Goal: Navigation & Orientation: Find specific page/section

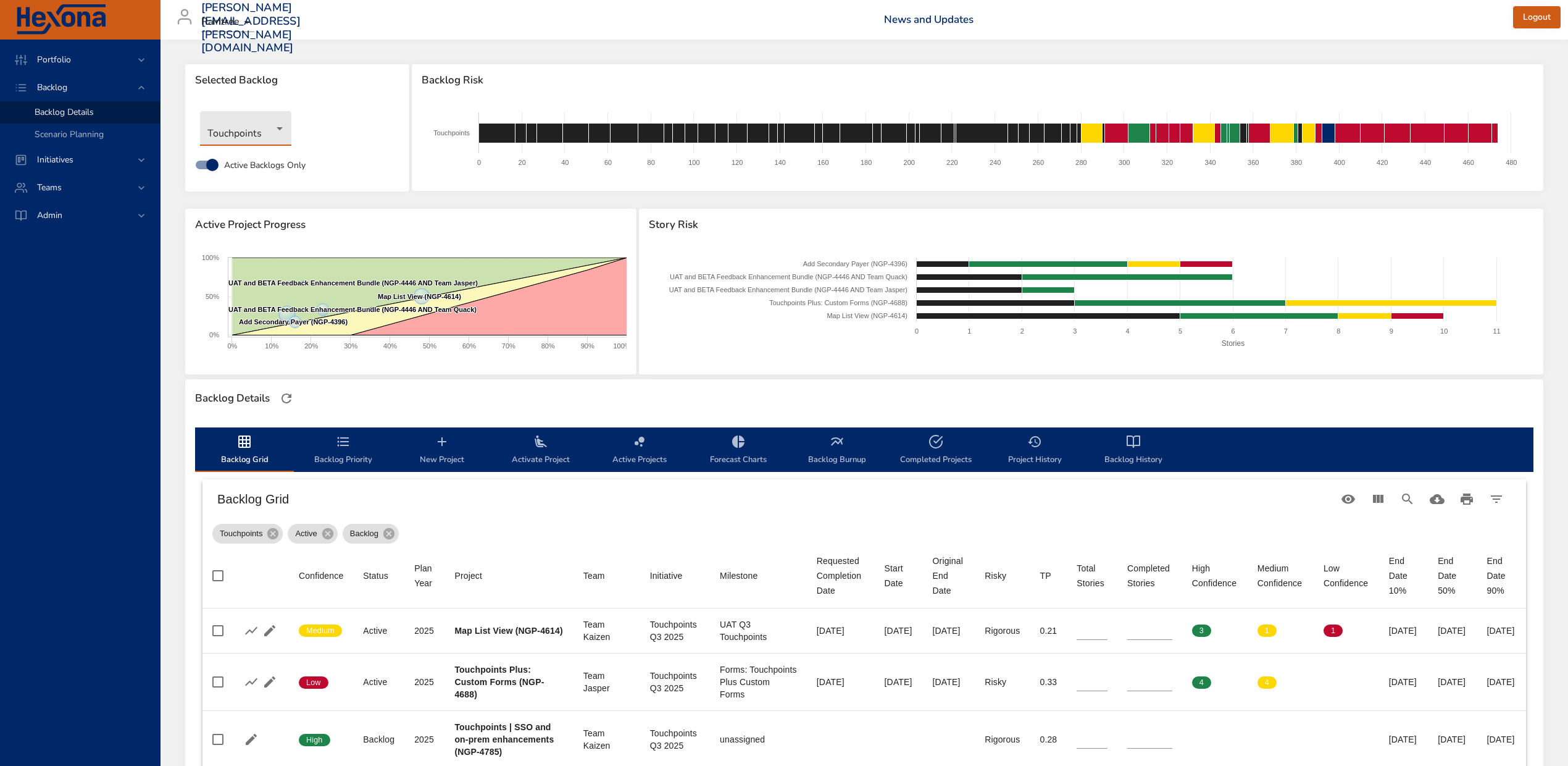
click at [285, 131] on body "Portfolio Backlog Backlog Details Scenario Planning Initiatives Teams Admin [PE…" at bounding box center [784, 383] width 1568 height 766
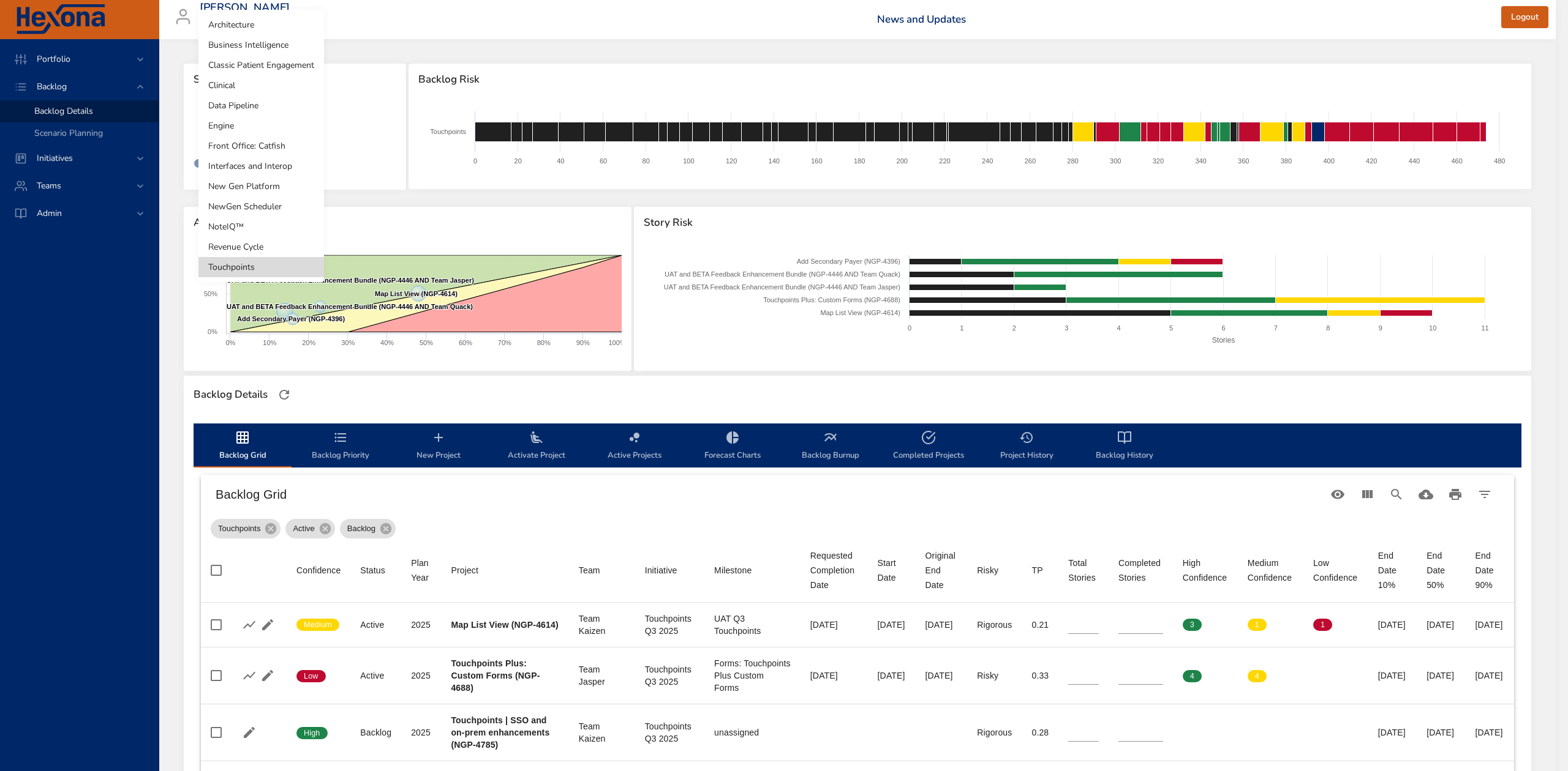
click at [266, 206] on li "NewGen Scheduler" at bounding box center [261, 206] width 126 height 20
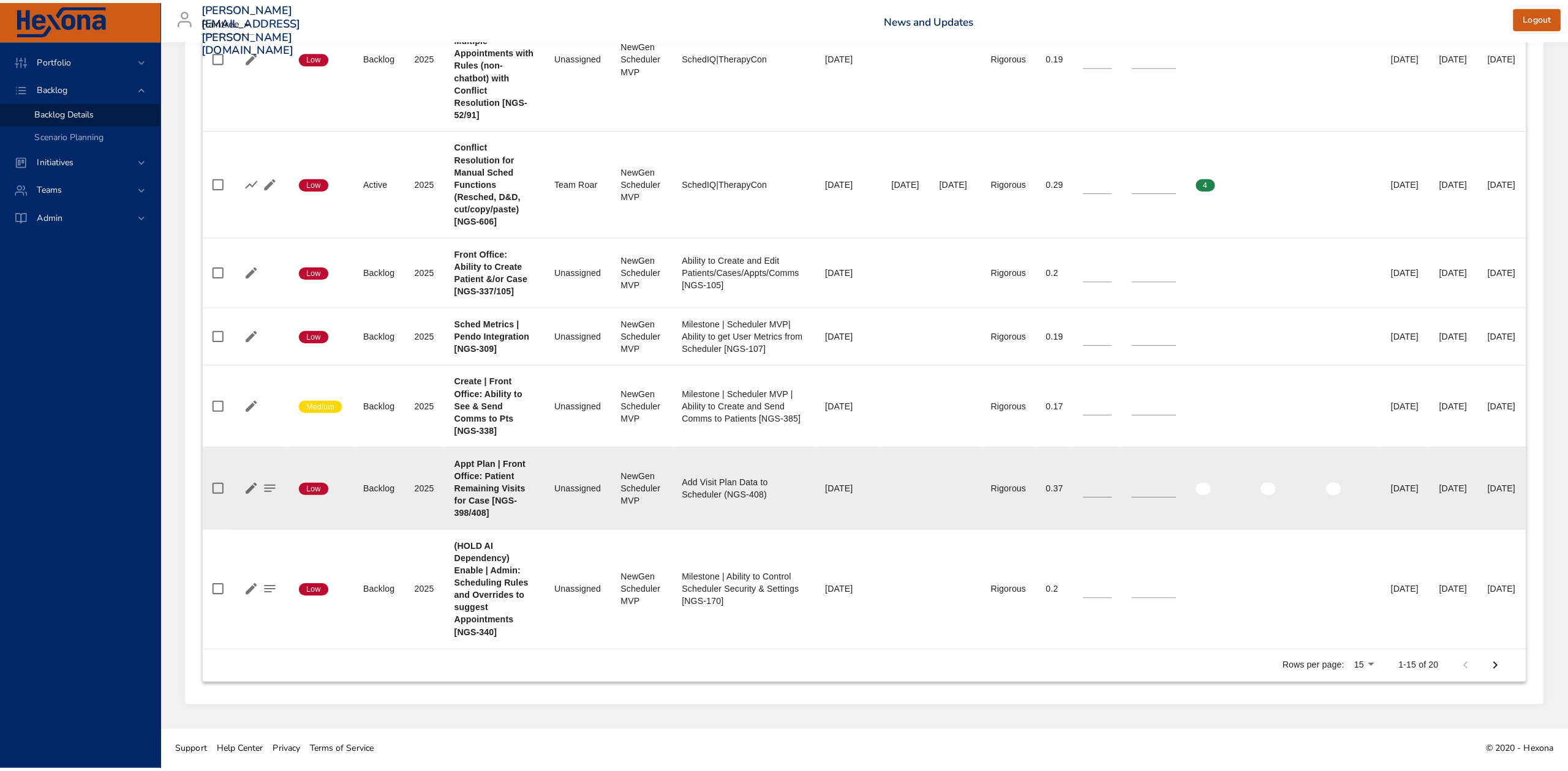
scroll to position [1877, 0]
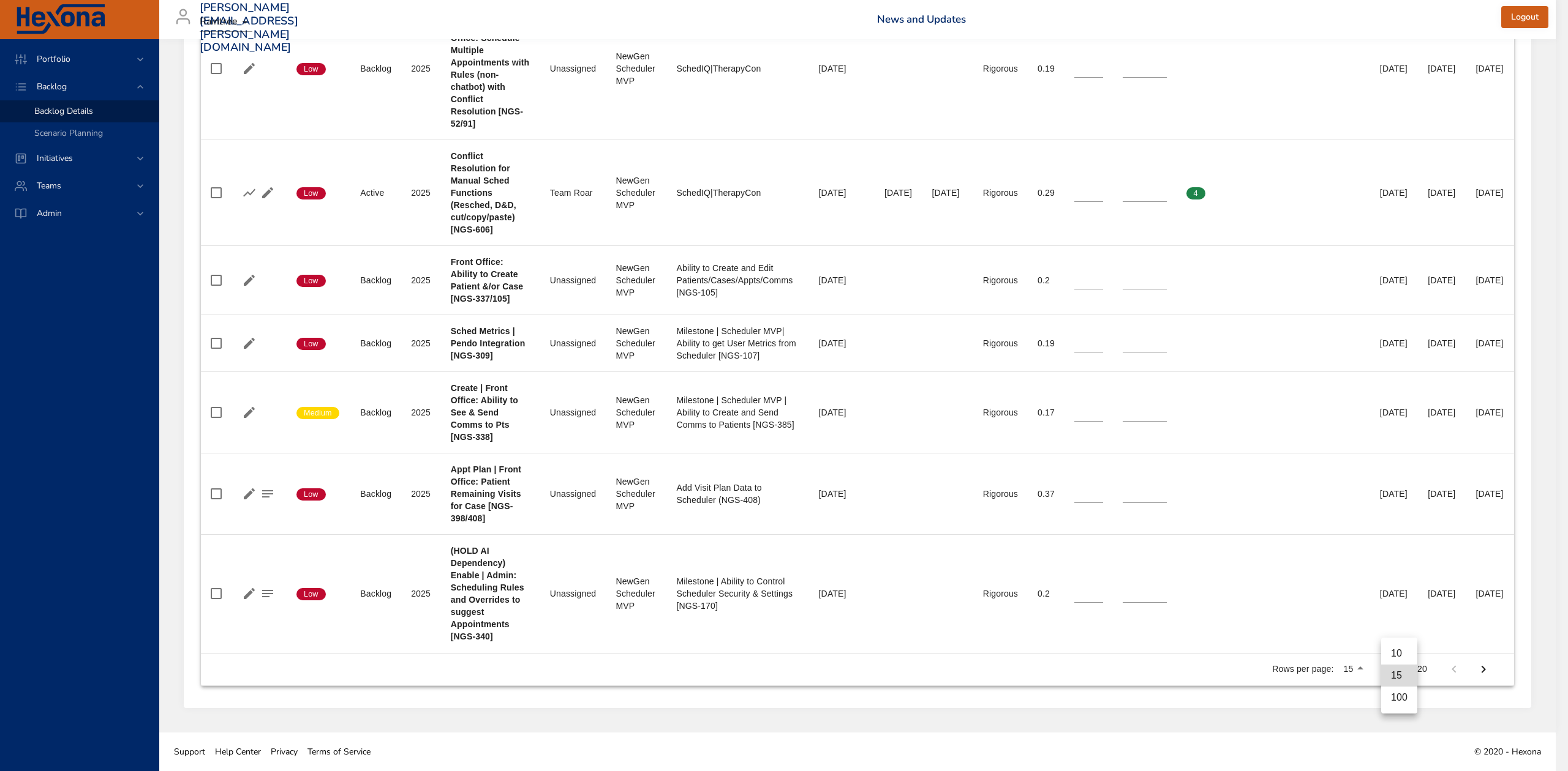
click at [1397, 693] on li "100" at bounding box center [1399, 697] width 36 height 22
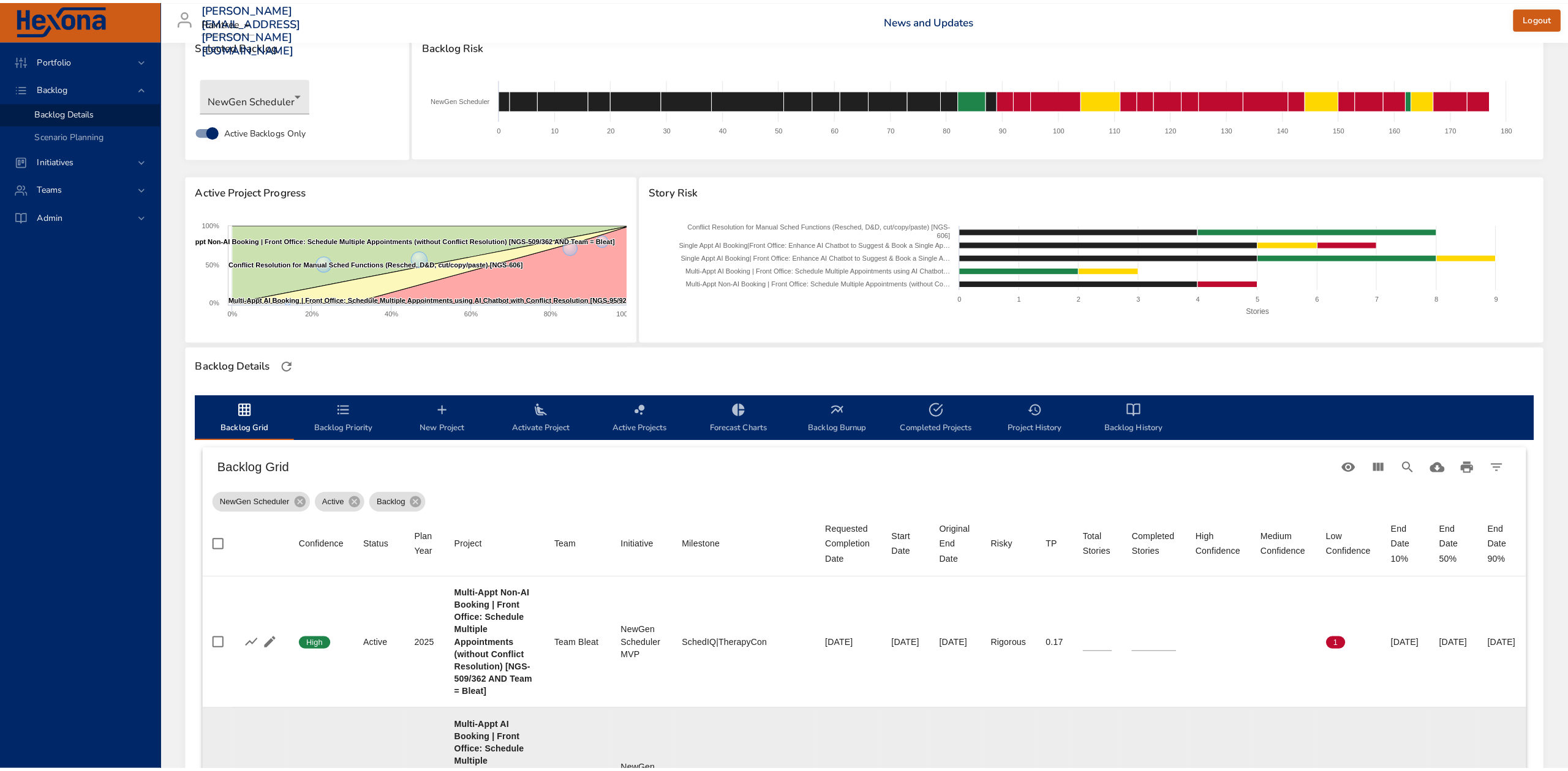
scroll to position [22, 0]
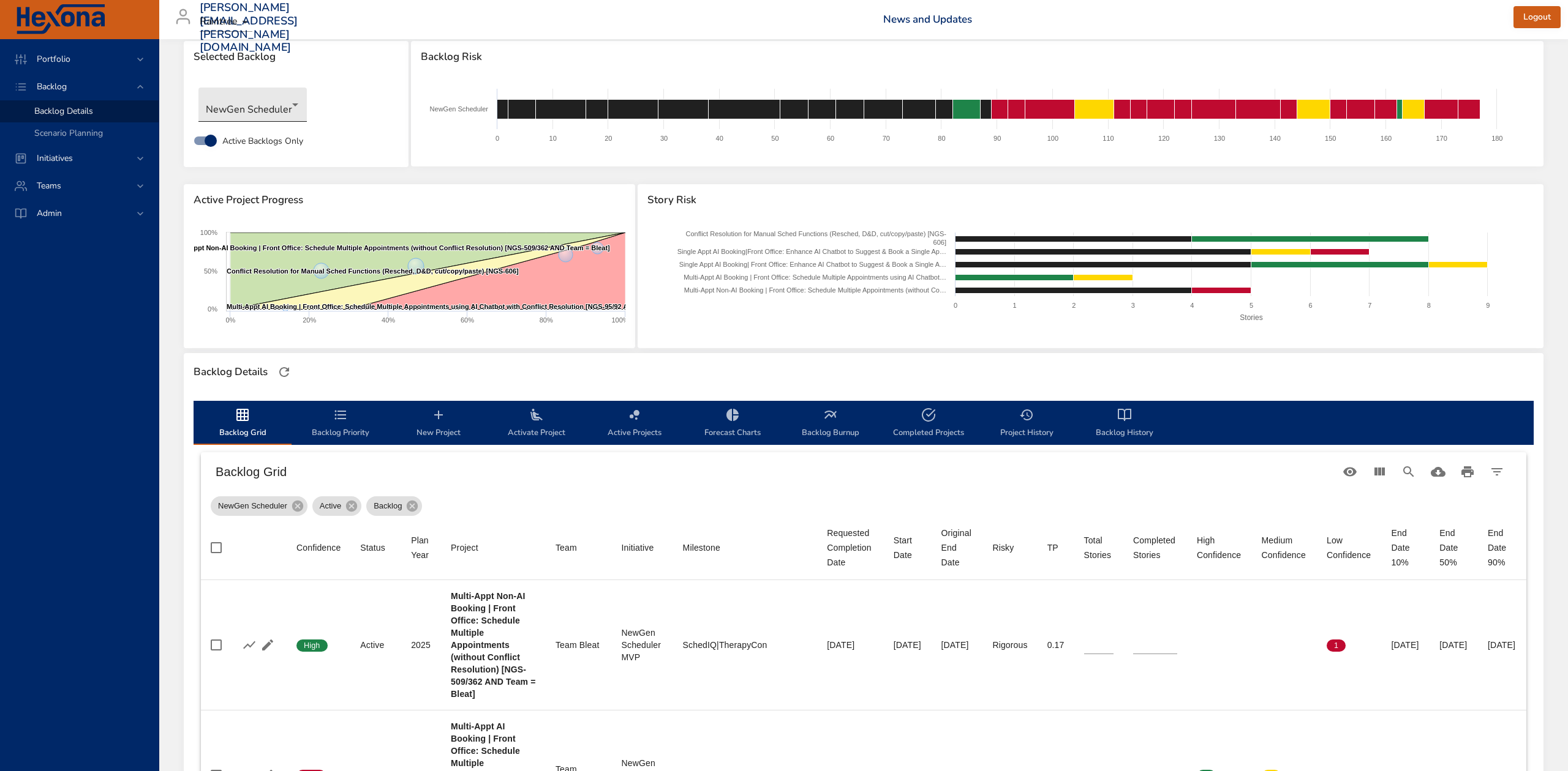
click at [289, 97] on body "Portfolio Backlog Backlog Details Scenario Planning Initiatives Teams Admin ste…" at bounding box center [784, 363] width 1568 height 771
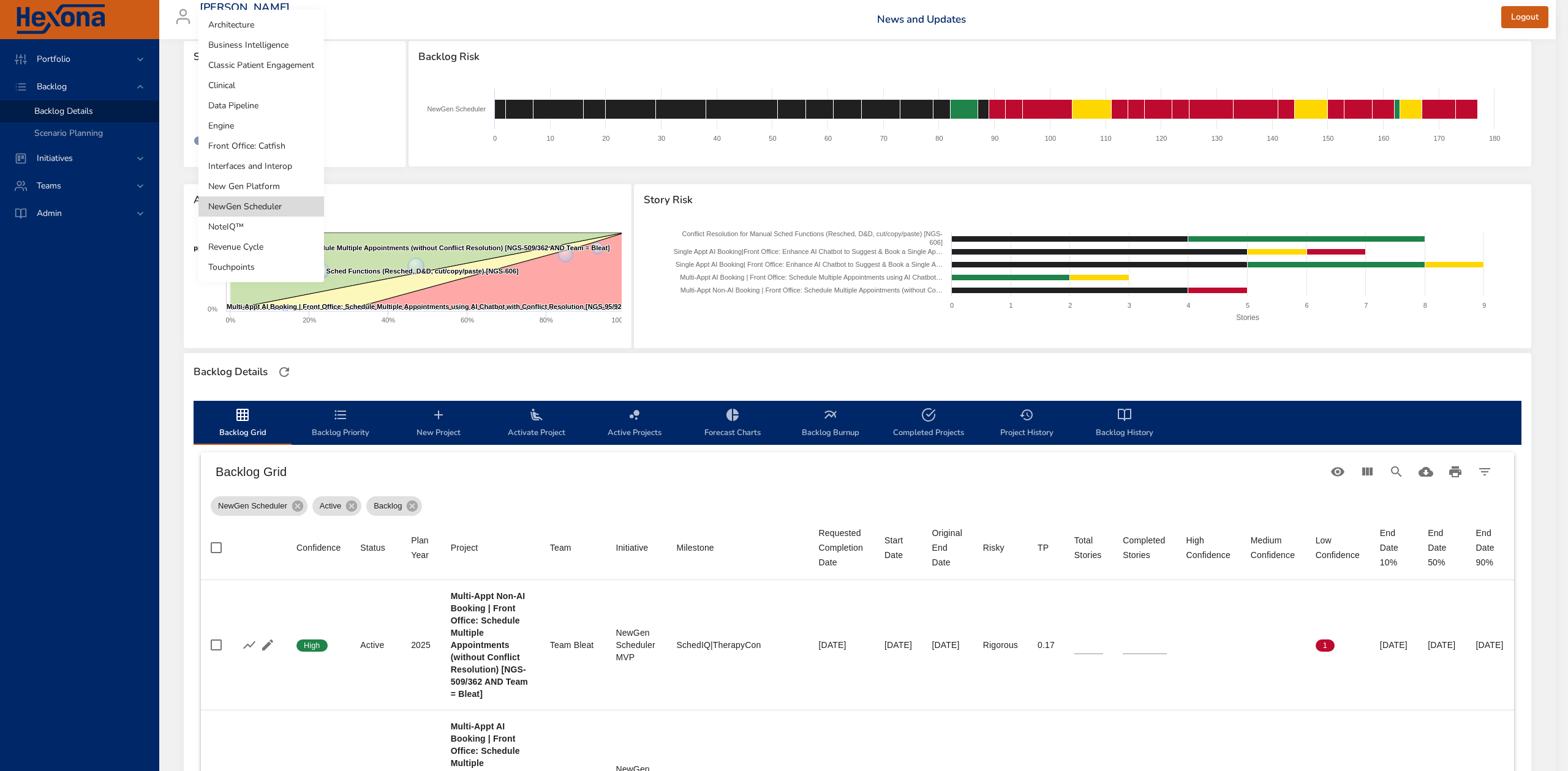
click at [273, 231] on li "NoteIQ™" at bounding box center [261, 227] width 126 height 20
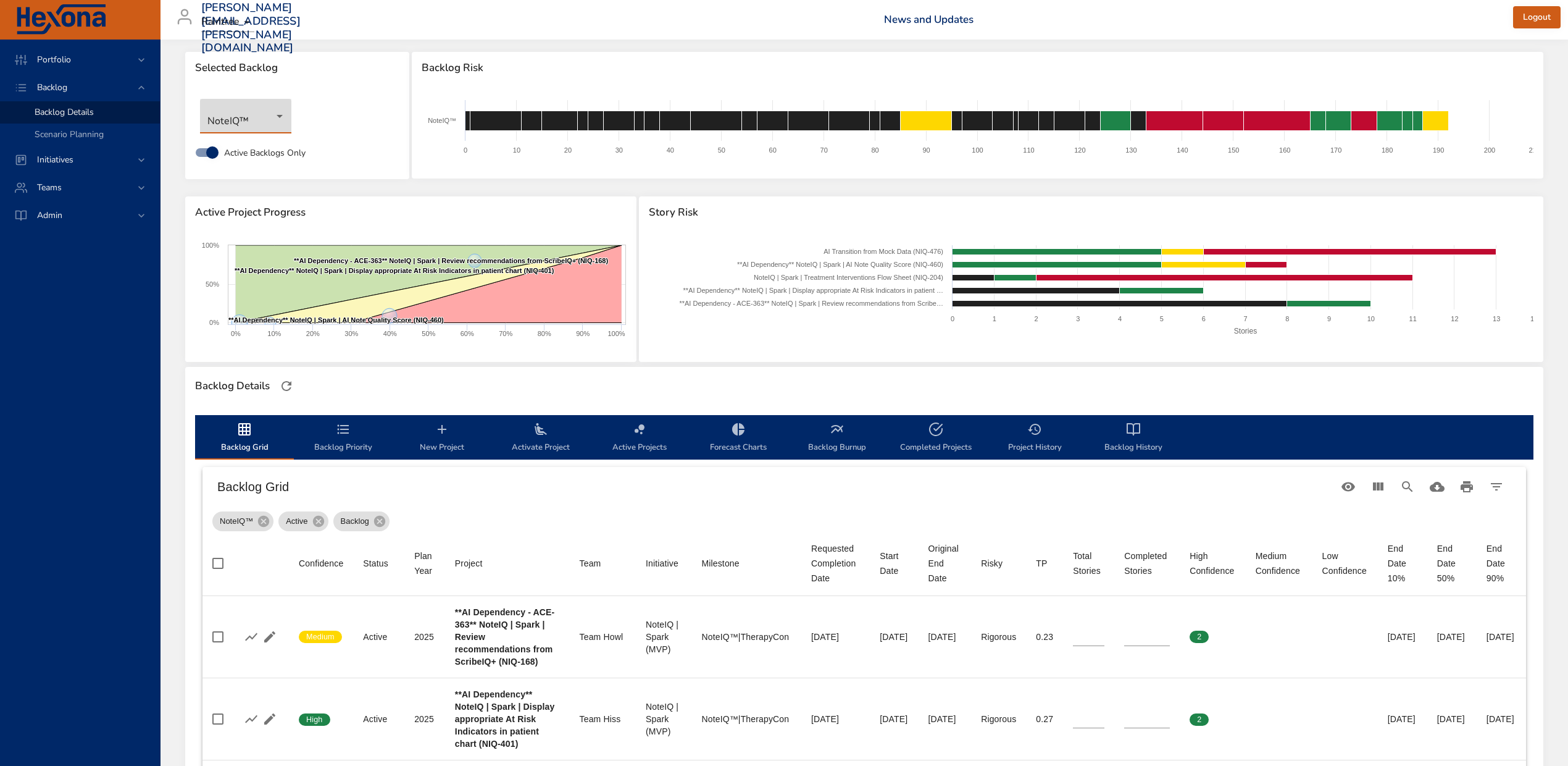
scroll to position [0, 0]
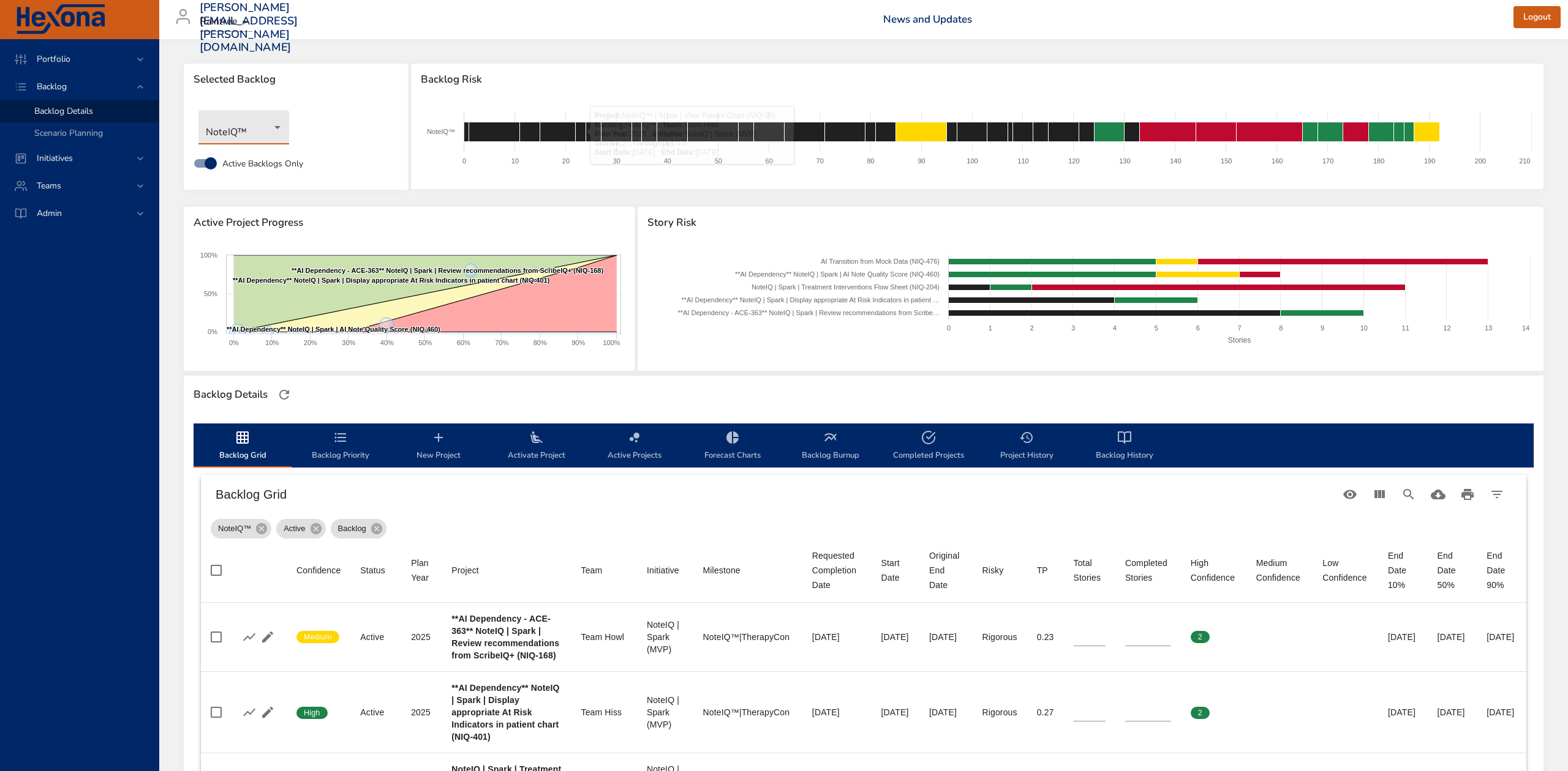
click at [275, 121] on body "Portfolio Backlog Backlog Details Scenario Planning Initiatives Teams Admin ste…" at bounding box center [784, 386] width 1568 height 771
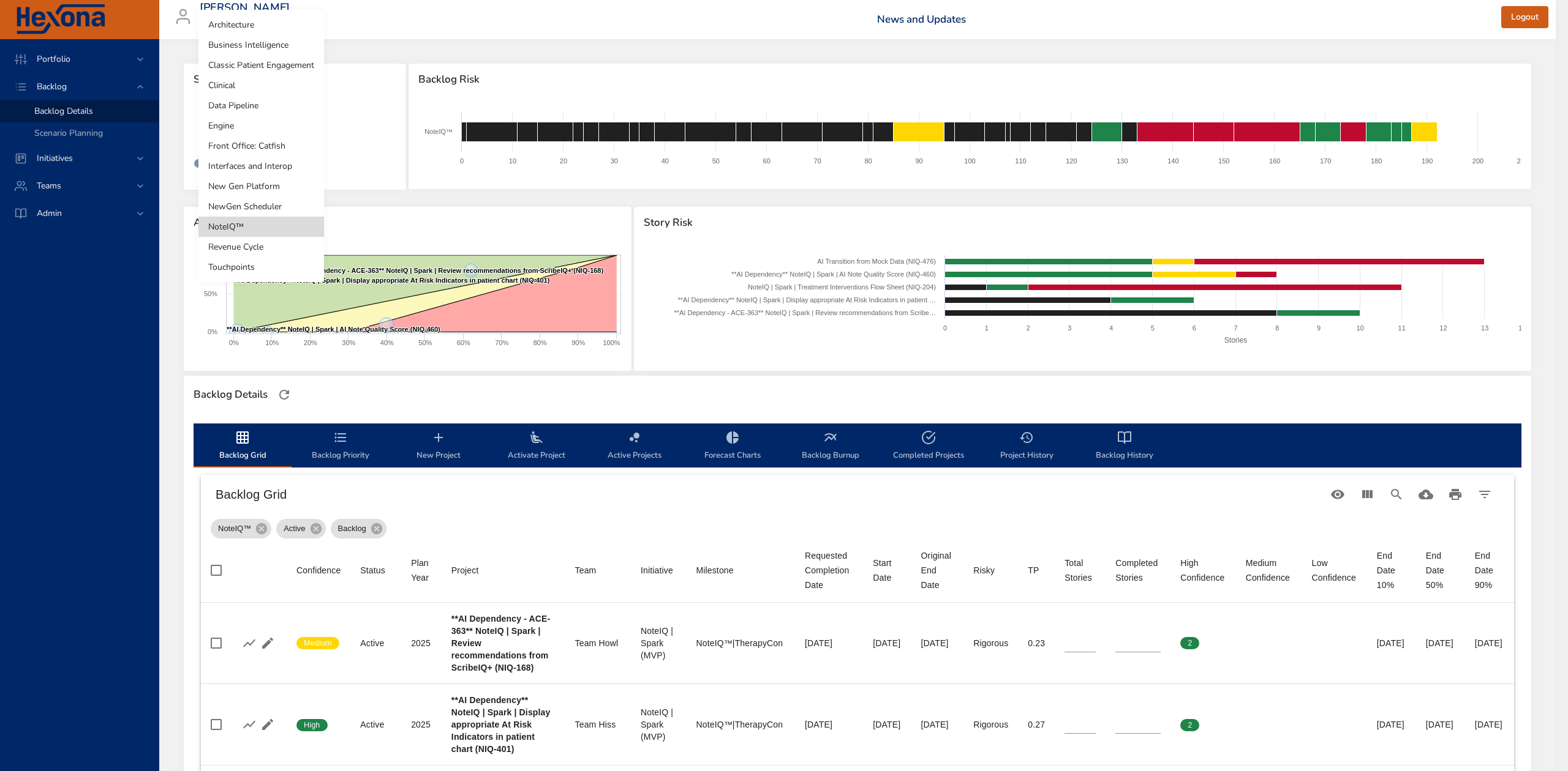
click at [262, 268] on li "Touchpoints" at bounding box center [261, 267] width 126 height 20
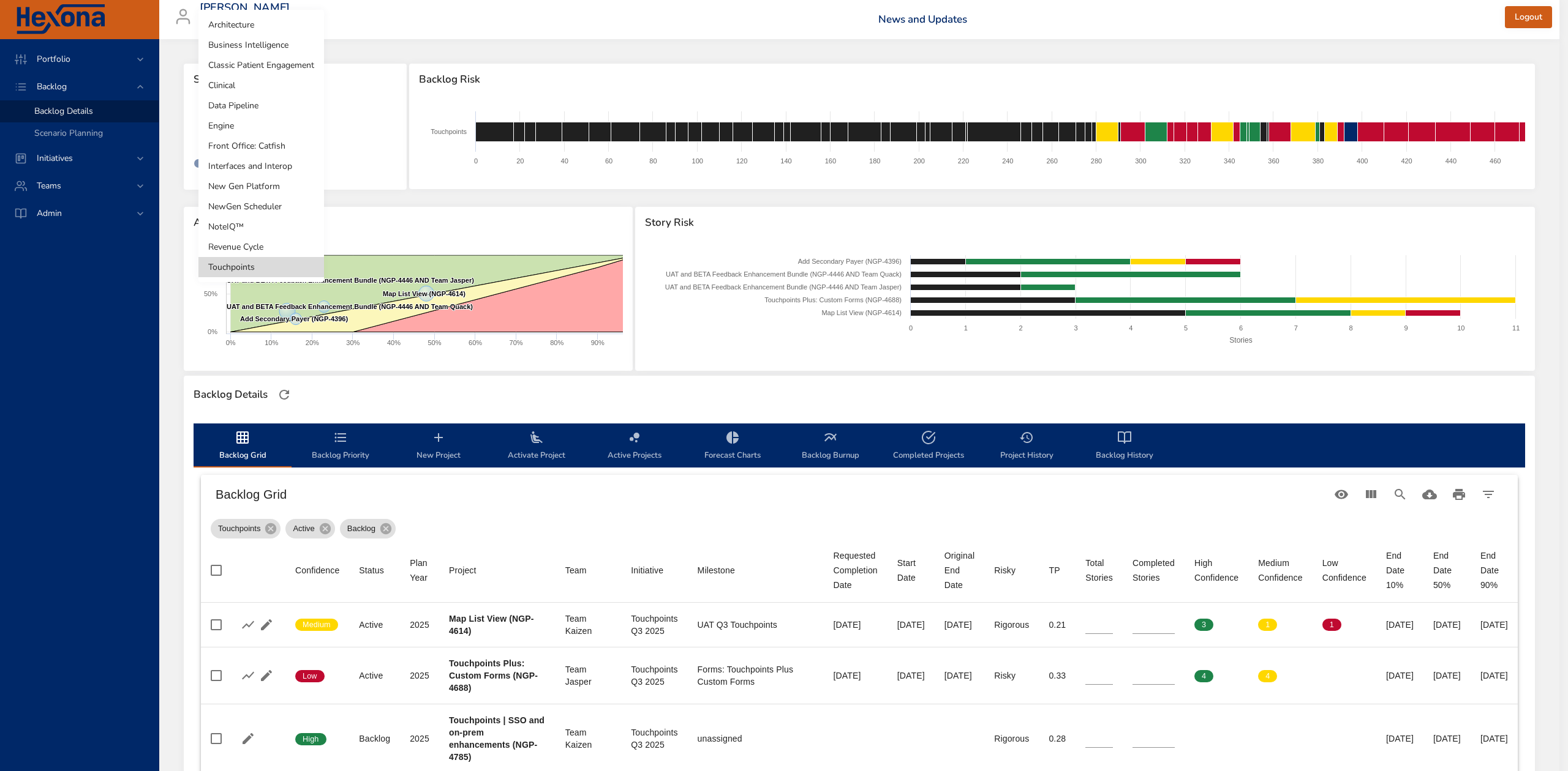
click at [258, 133] on body "Portfolio Backlog Backlog Details Scenario Planning Initiatives Teams Admin ste…" at bounding box center [784, 386] width 1568 height 771
click at [257, 190] on li "New Gen Platform" at bounding box center [261, 186] width 126 height 20
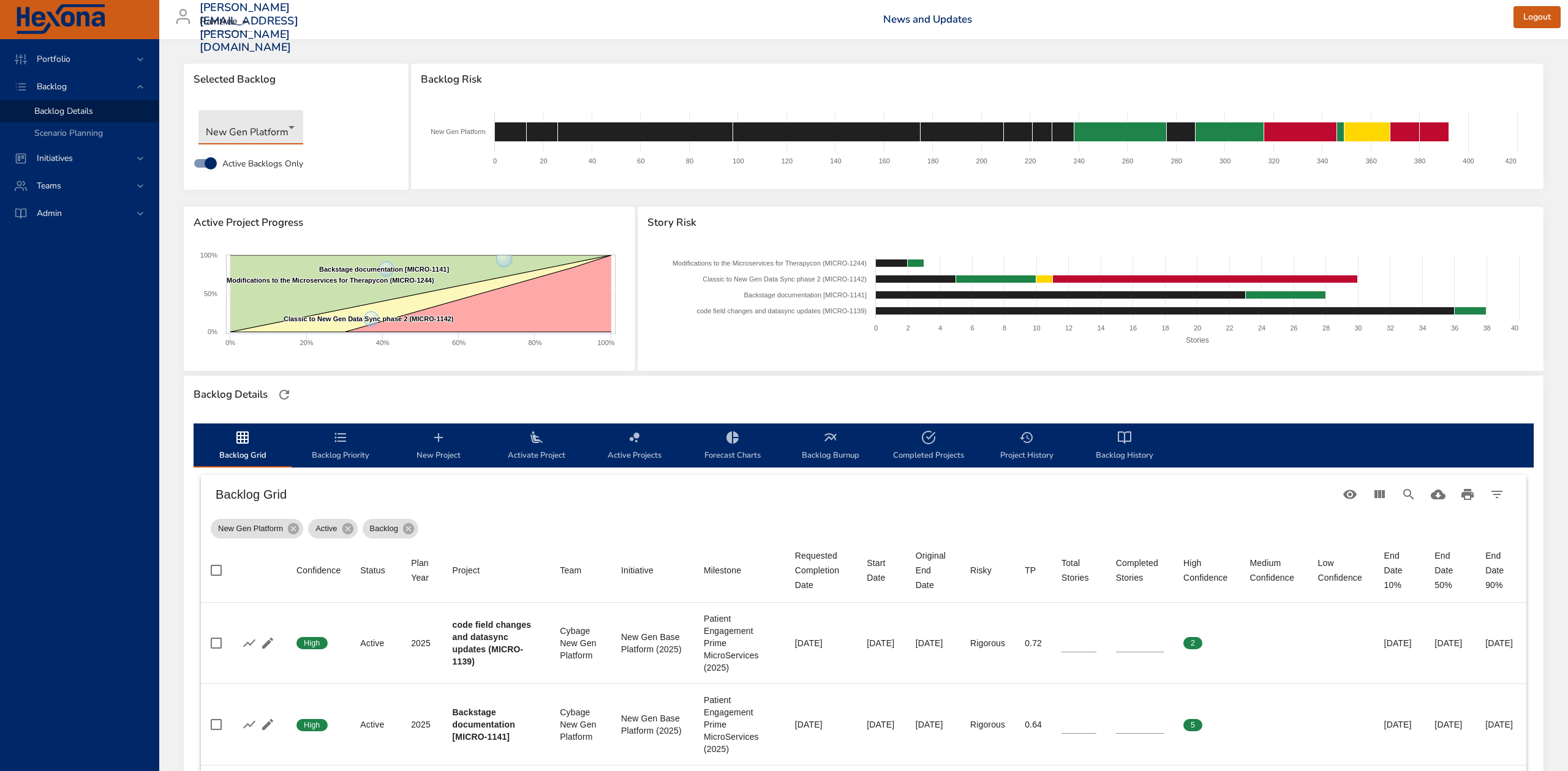
click at [285, 131] on body "Portfolio Backlog Backlog Details Scenario Planning Initiatives Teams Admin ste…" at bounding box center [784, 386] width 1568 height 771
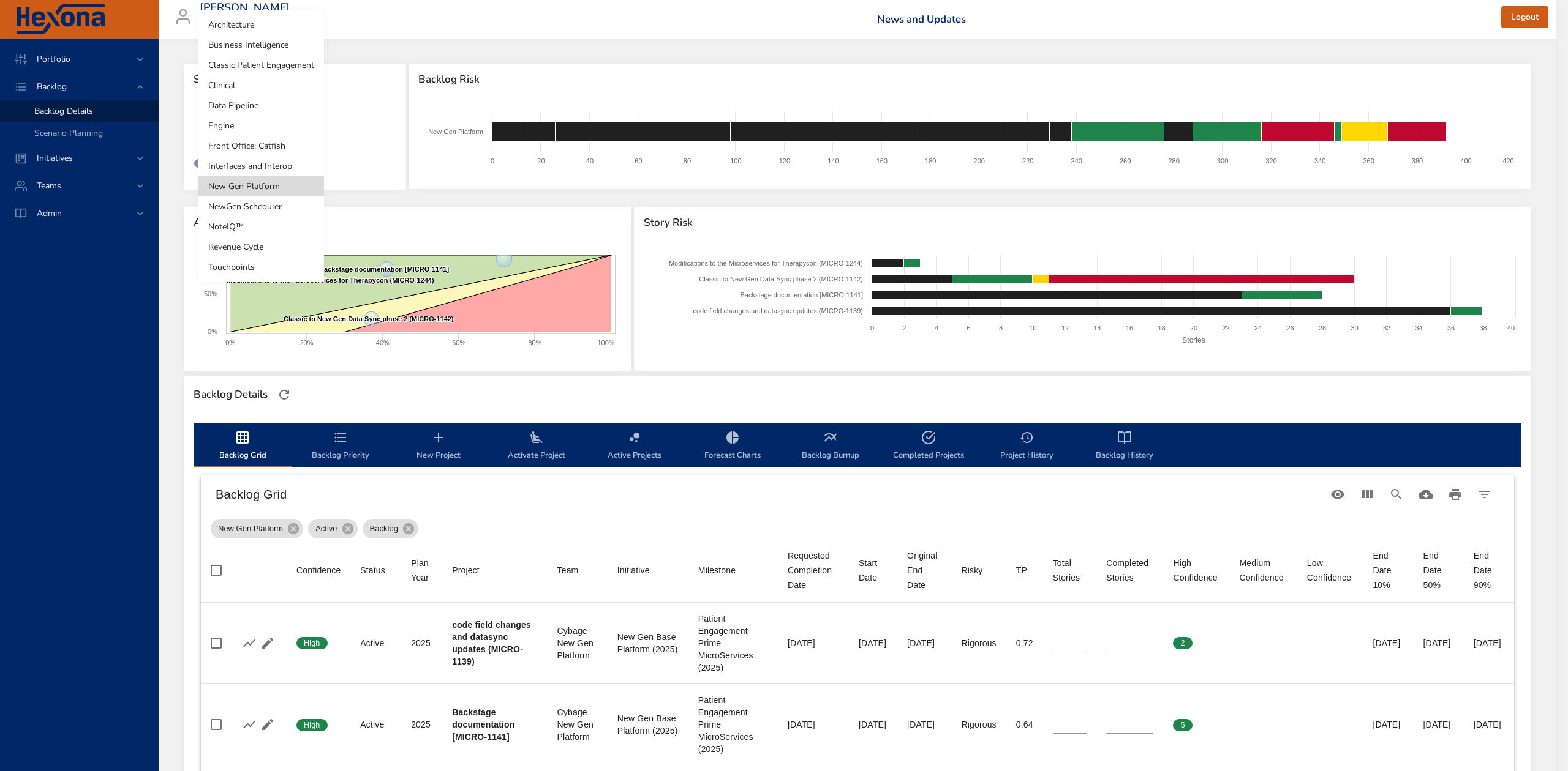
click at [236, 147] on li "Front Office: Catfish" at bounding box center [261, 146] width 126 height 20
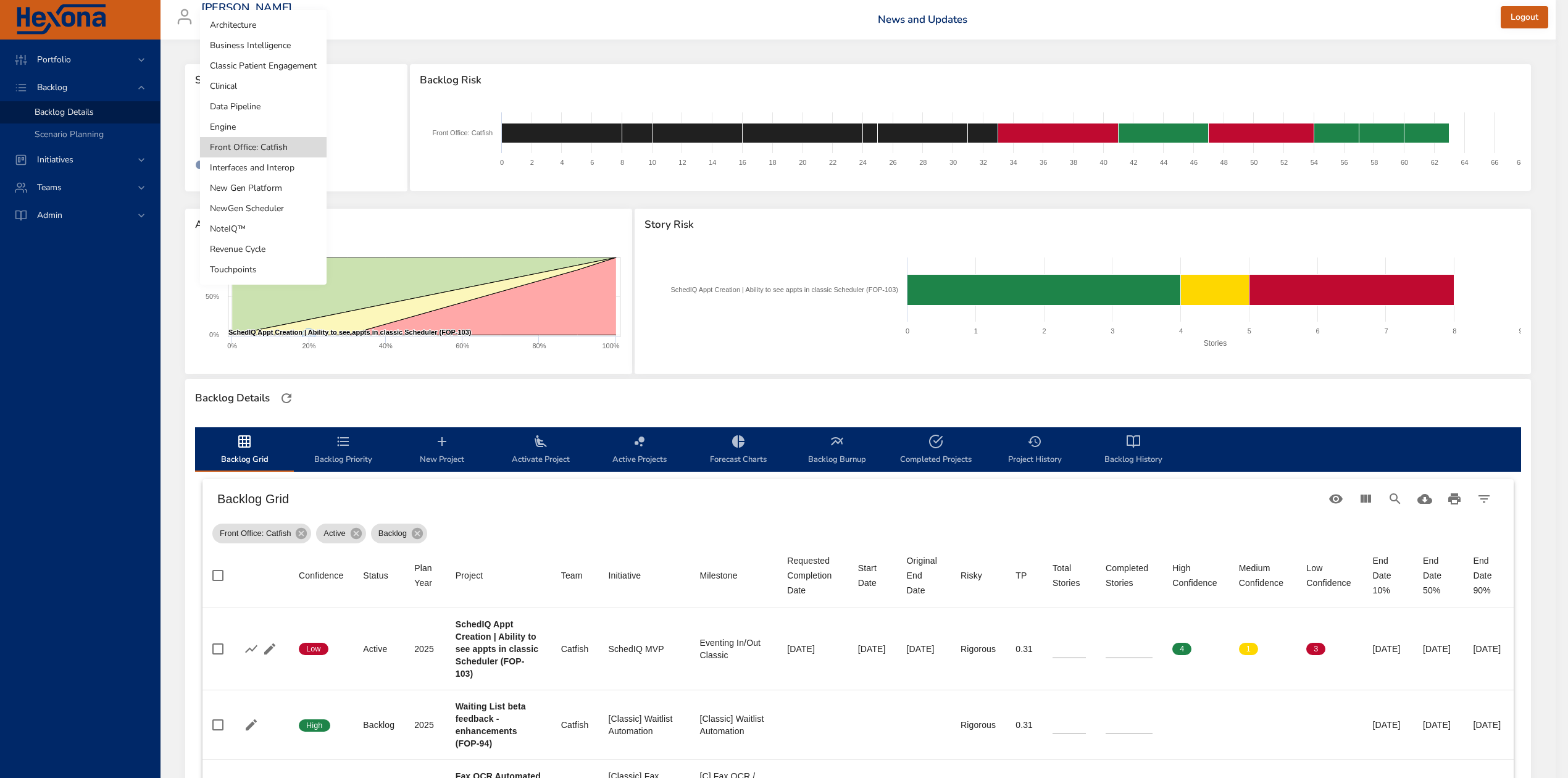
click at [294, 127] on body "Portfolio Backlog Backlog Details Scenario Planning Initiatives Teams Admin ste…" at bounding box center [784, 389] width 1568 height 778
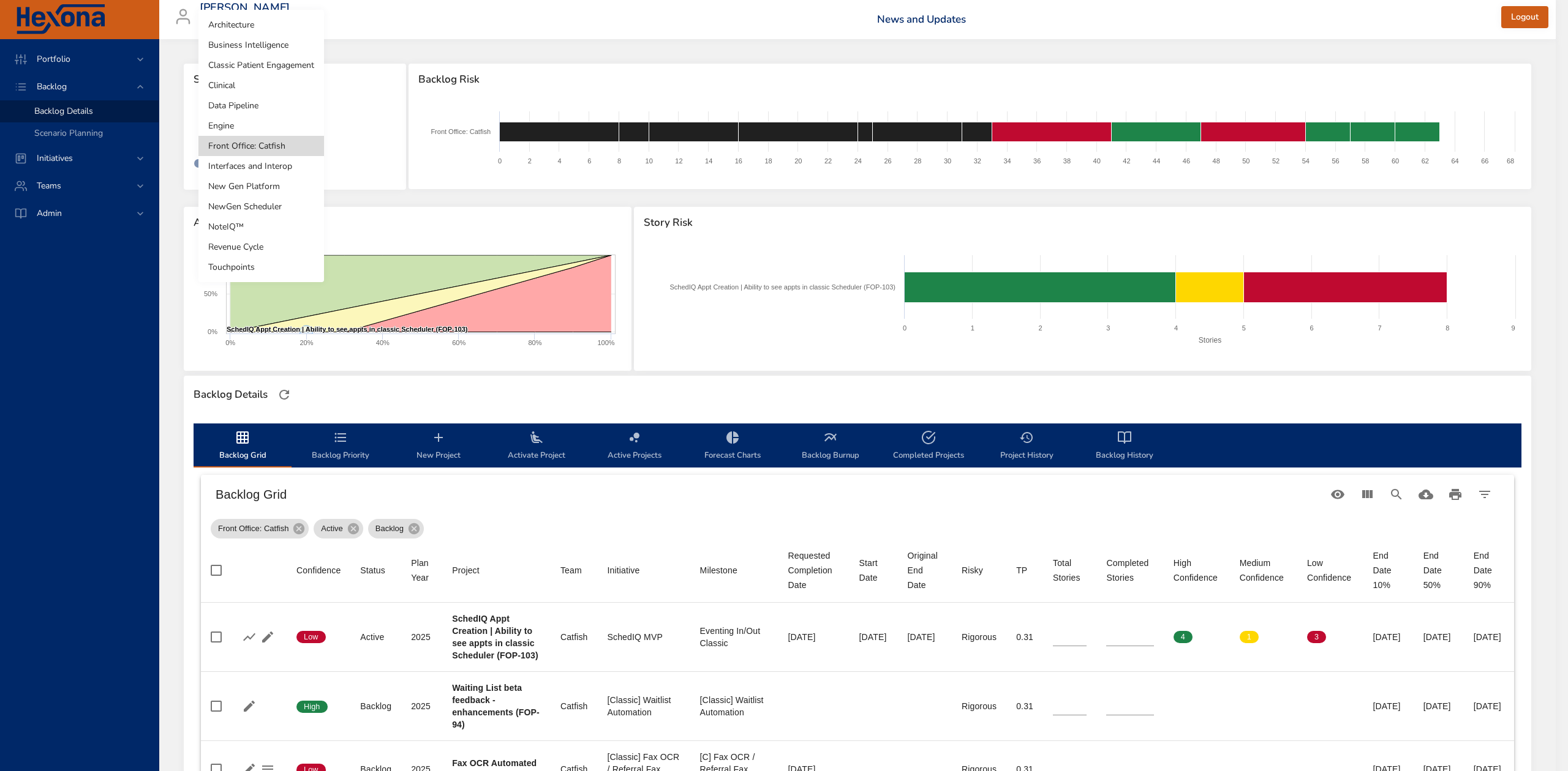
click at [268, 125] on li "Engine" at bounding box center [261, 126] width 126 height 20
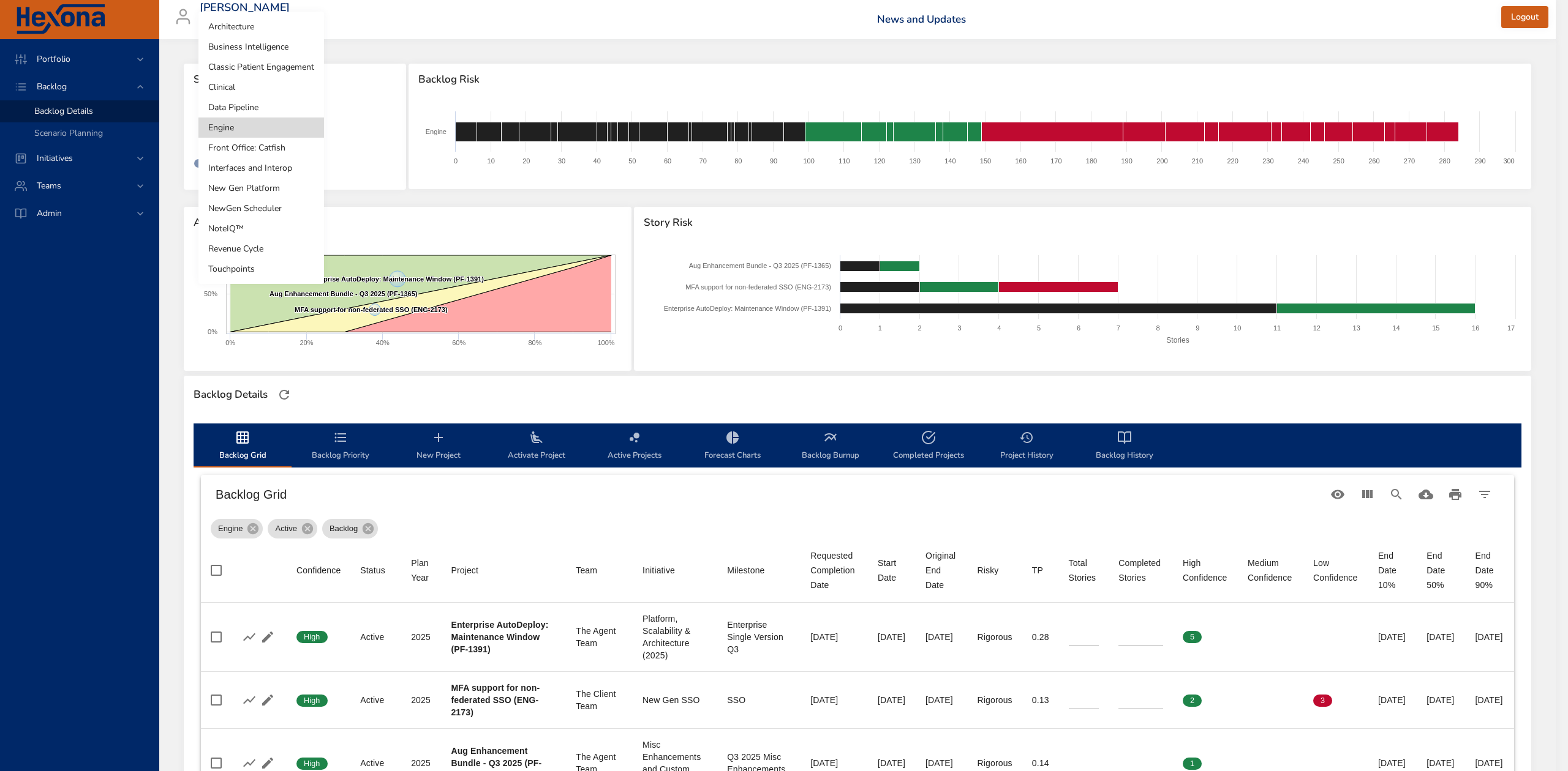
click at [272, 126] on body "Portfolio Backlog Backlog Details Scenario Planning Initiatives Teams Admin ste…" at bounding box center [784, 386] width 1568 height 771
click at [239, 26] on li "Architecture" at bounding box center [261, 27] width 126 height 20
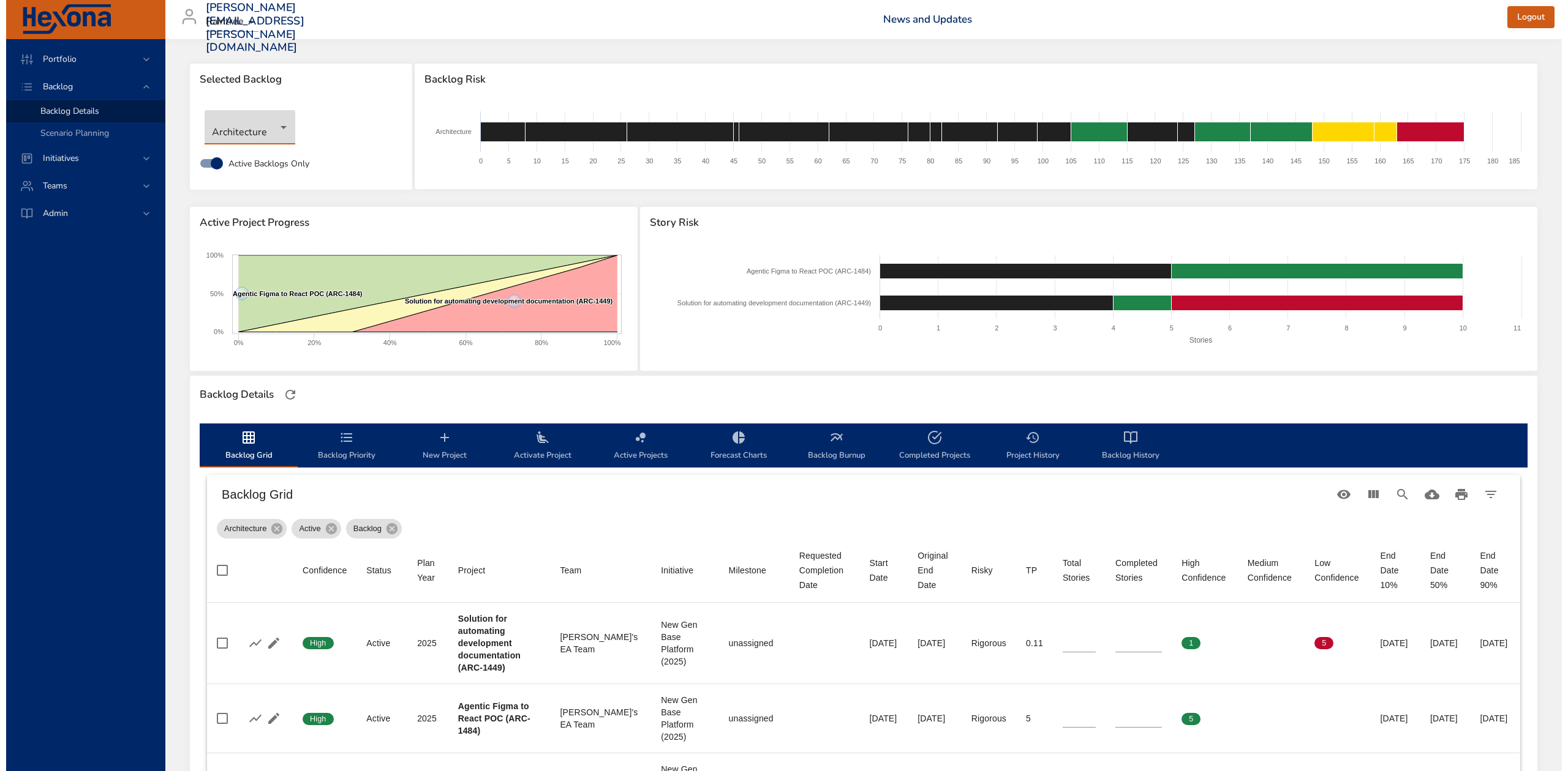
scroll to position [81, 0]
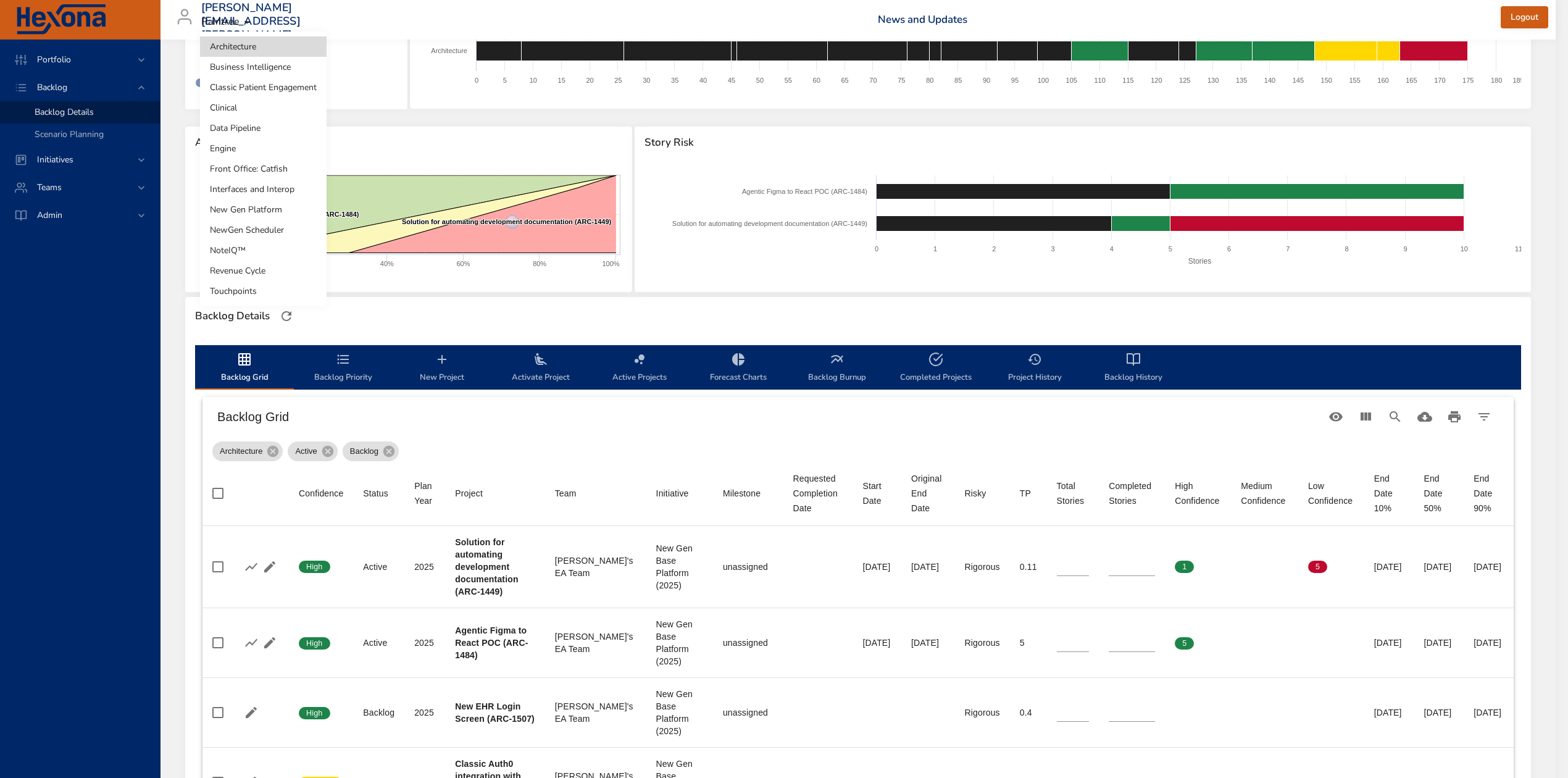
click at [272, 50] on body "Portfolio Backlog Backlog Details Scenario Planning Initiatives Teams Admin ste…" at bounding box center [784, 307] width 1568 height 778
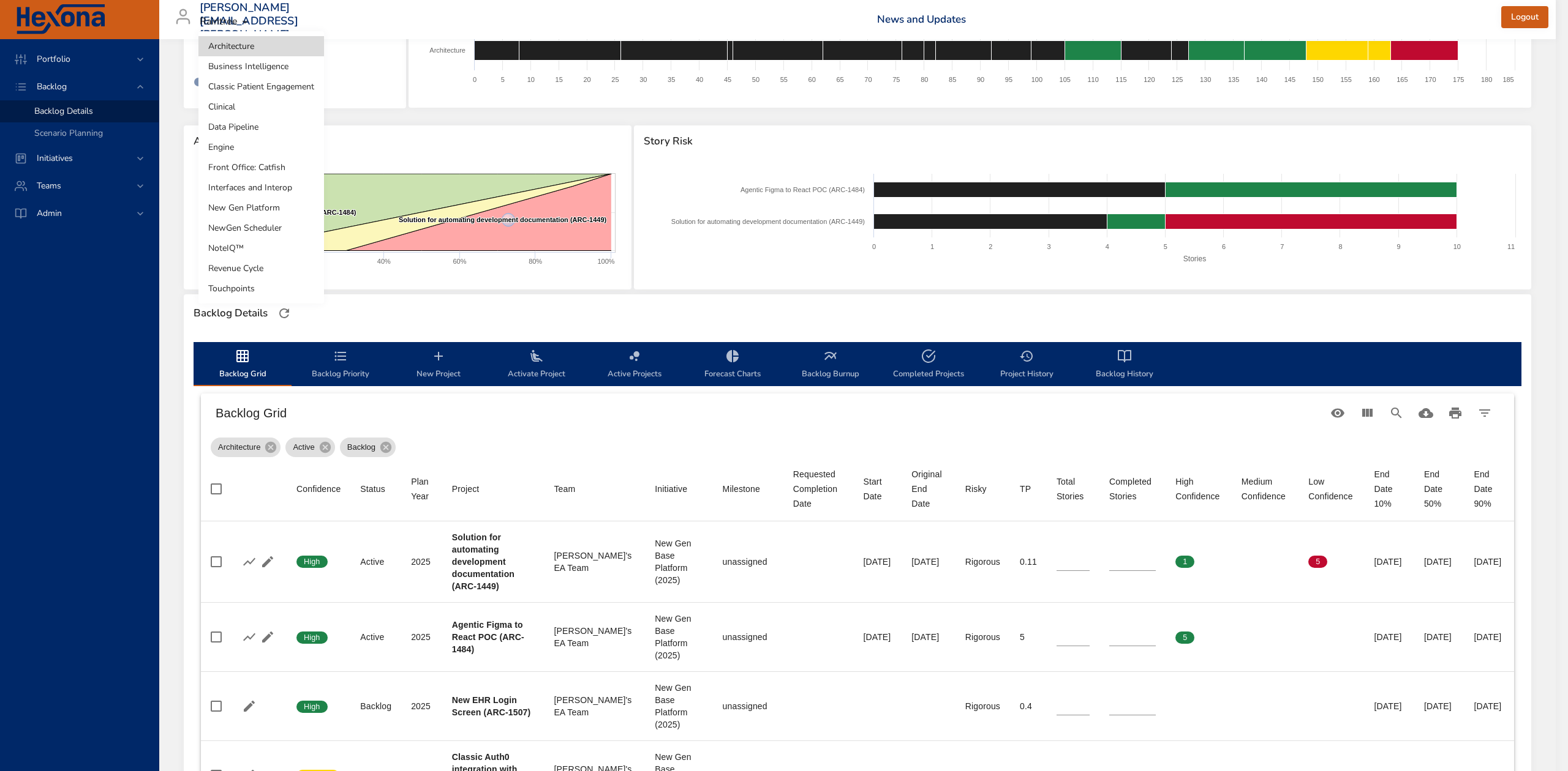
click at [381, 82] on div at bounding box center [784, 386] width 1568 height 771
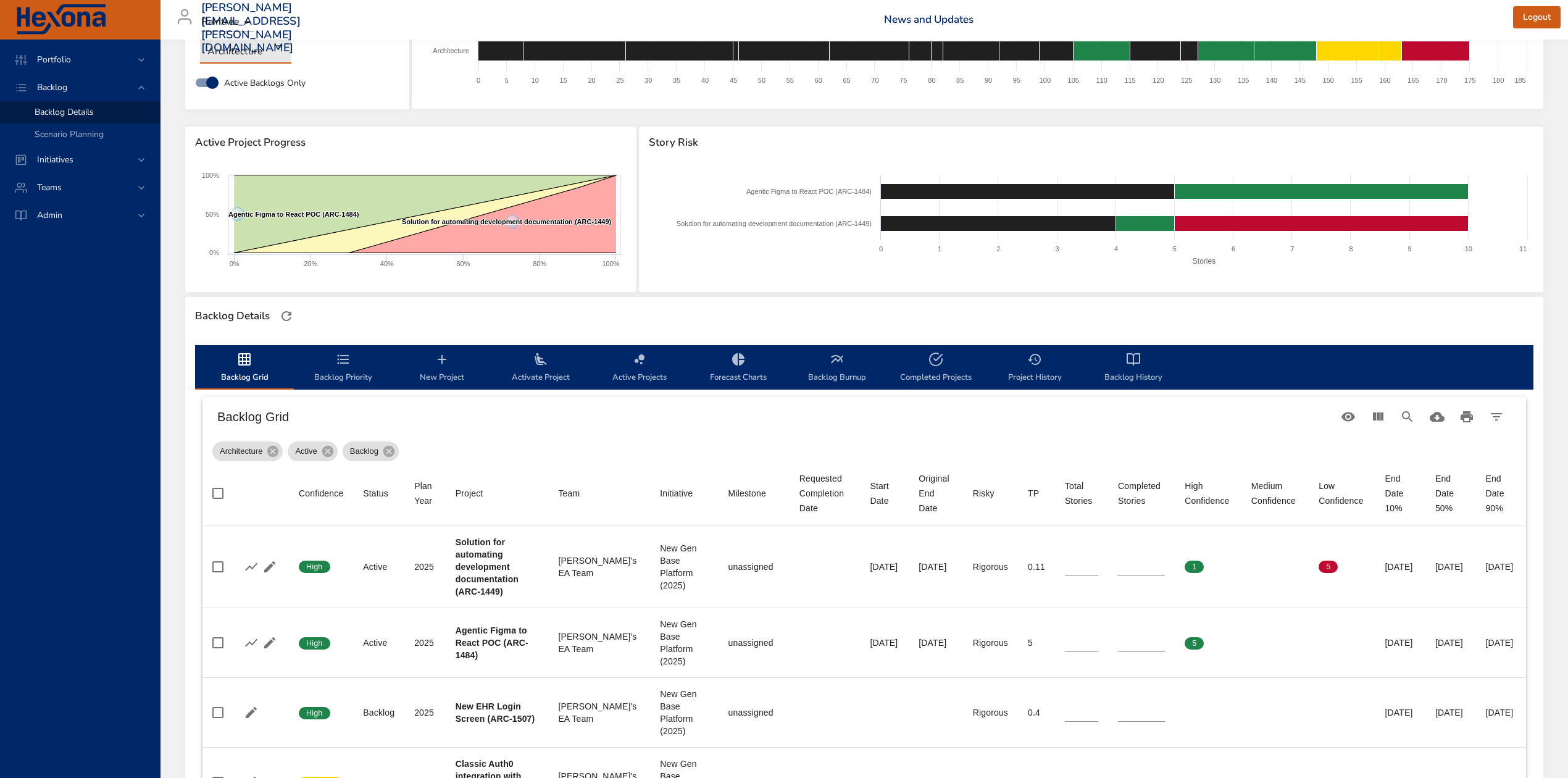
click at [279, 48] on body "Portfolio Backlog Backlog Details Scenario Planning Initiatives Teams Admin ste…" at bounding box center [784, 307] width 1568 height 778
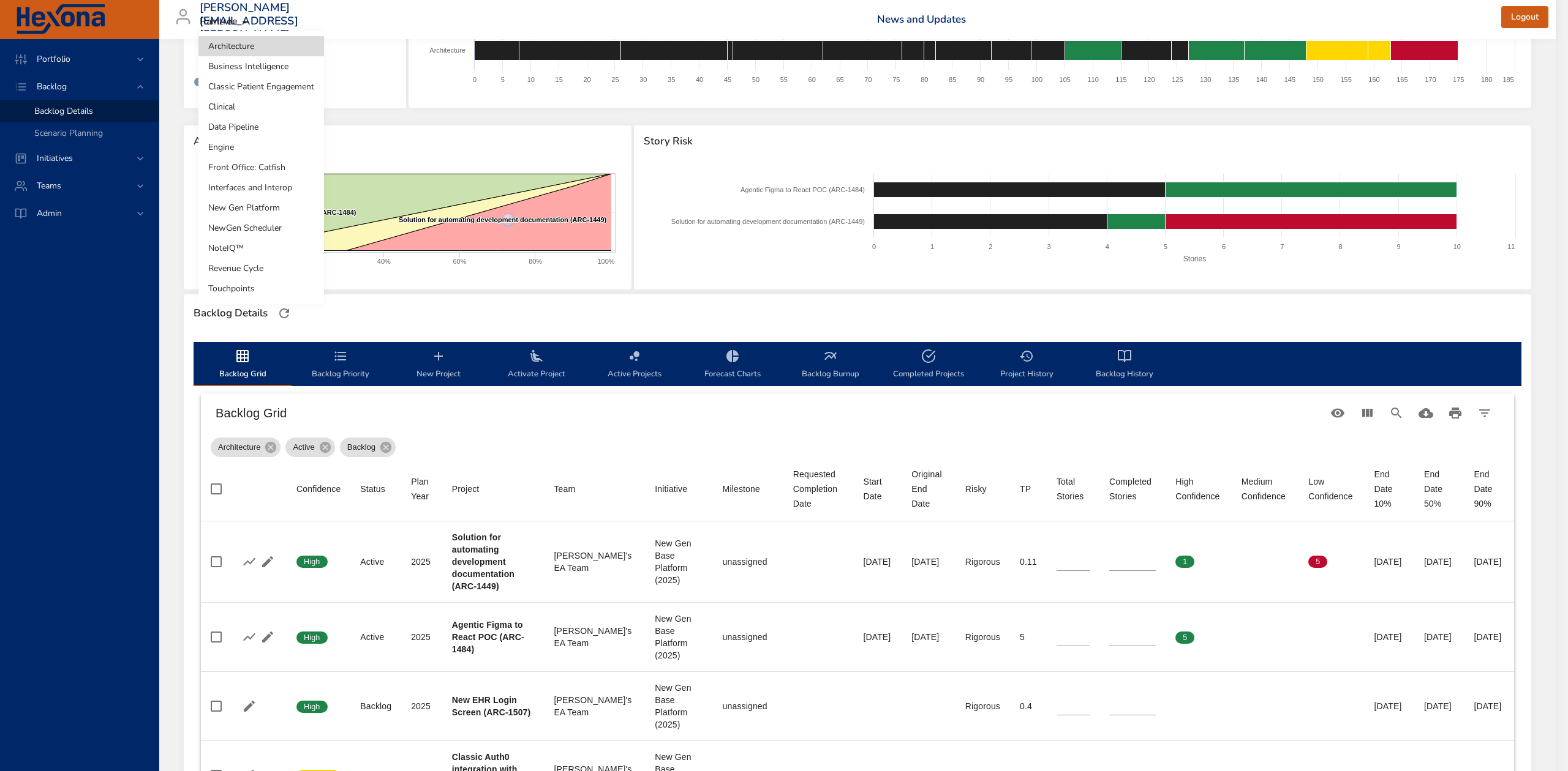
click at [275, 60] on li "Business Intelligence" at bounding box center [261, 66] width 126 height 20
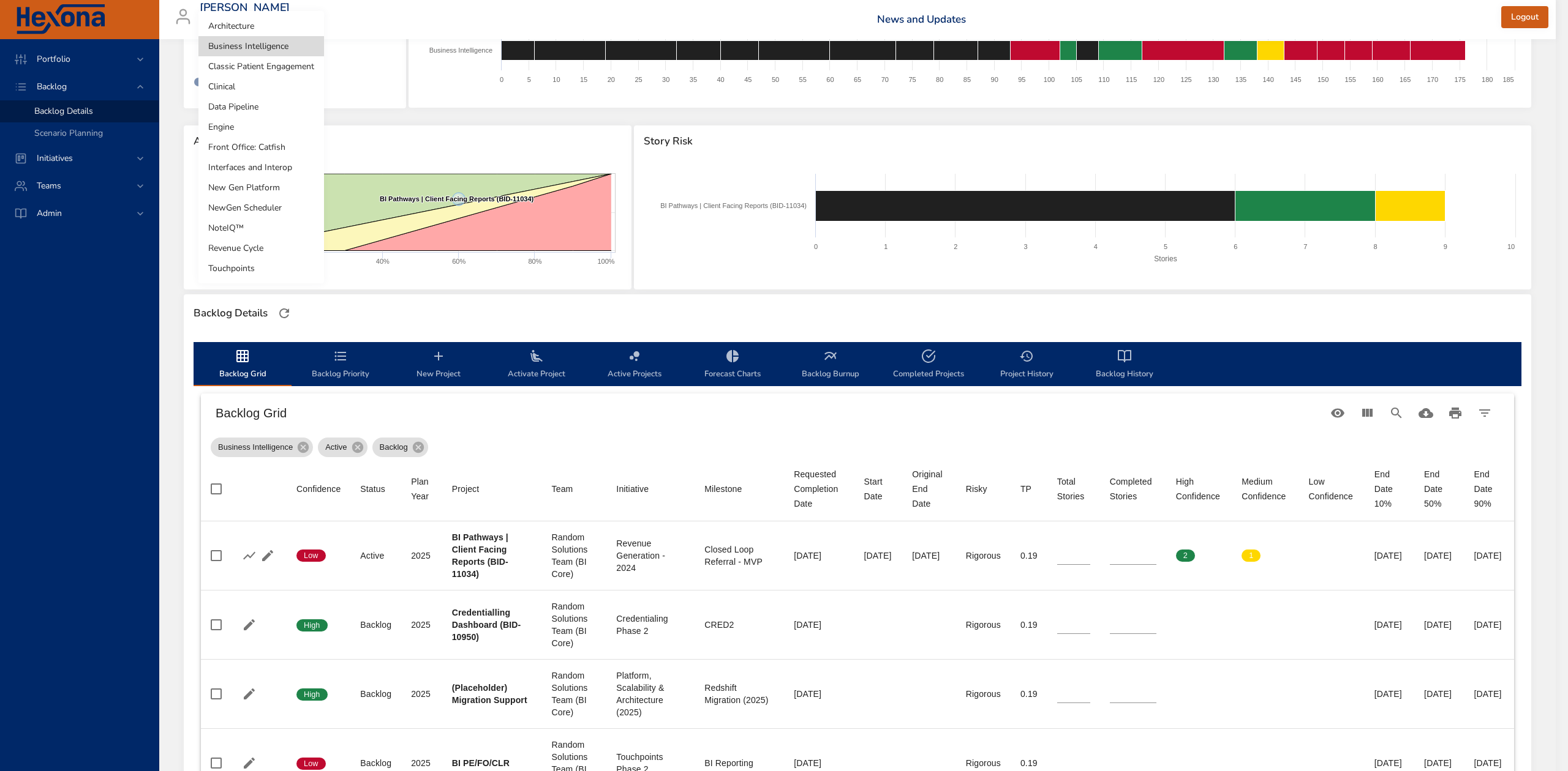
click at [280, 48] on body "Portfolio Backlog Backlog Details Scenario Planning Initiatives Teams Admin ste…" at bounding box center [784, 304] width 1568 height 771
click at [275, 62] on li "Classic Patient Engagement" at bounding box center [261, 66] width 126 height 20
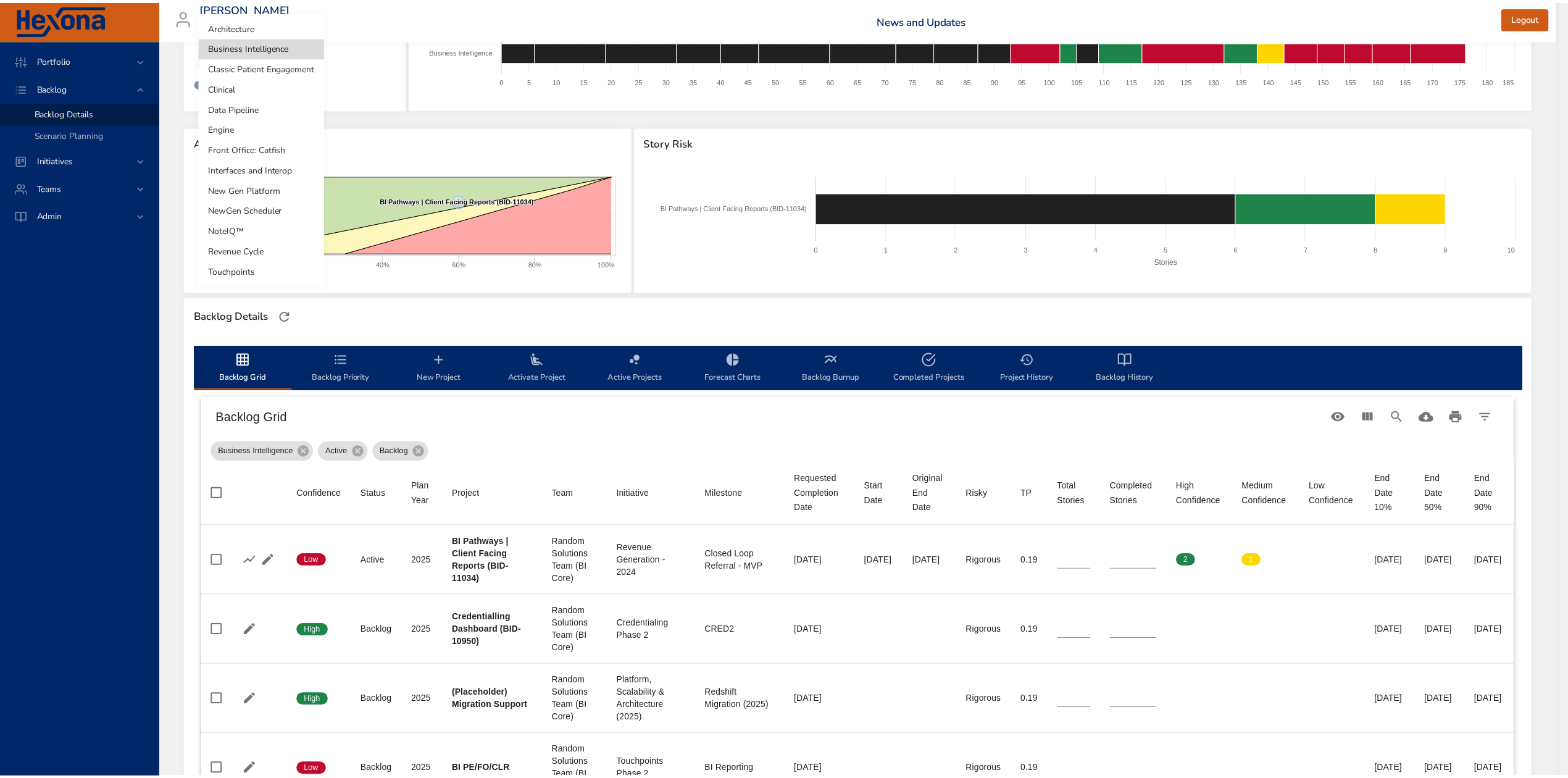
scroll to position [0, 0]
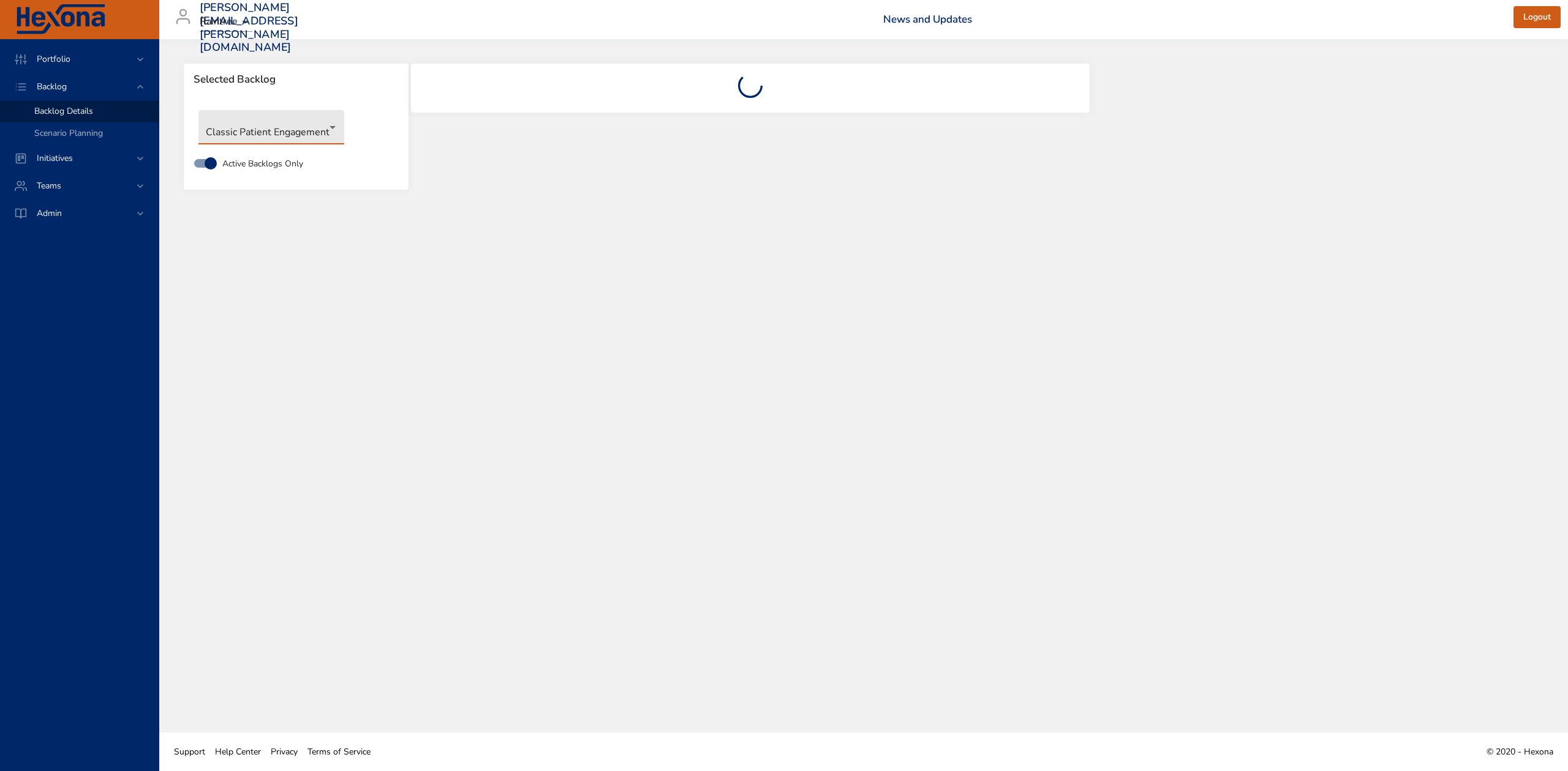
click at [328, 126] on body "Portfolio Backlog Backlog Details Scenario Planning Initiatives Teams Admin ste…" at bounding box center [784, 386] width 1568 height 771
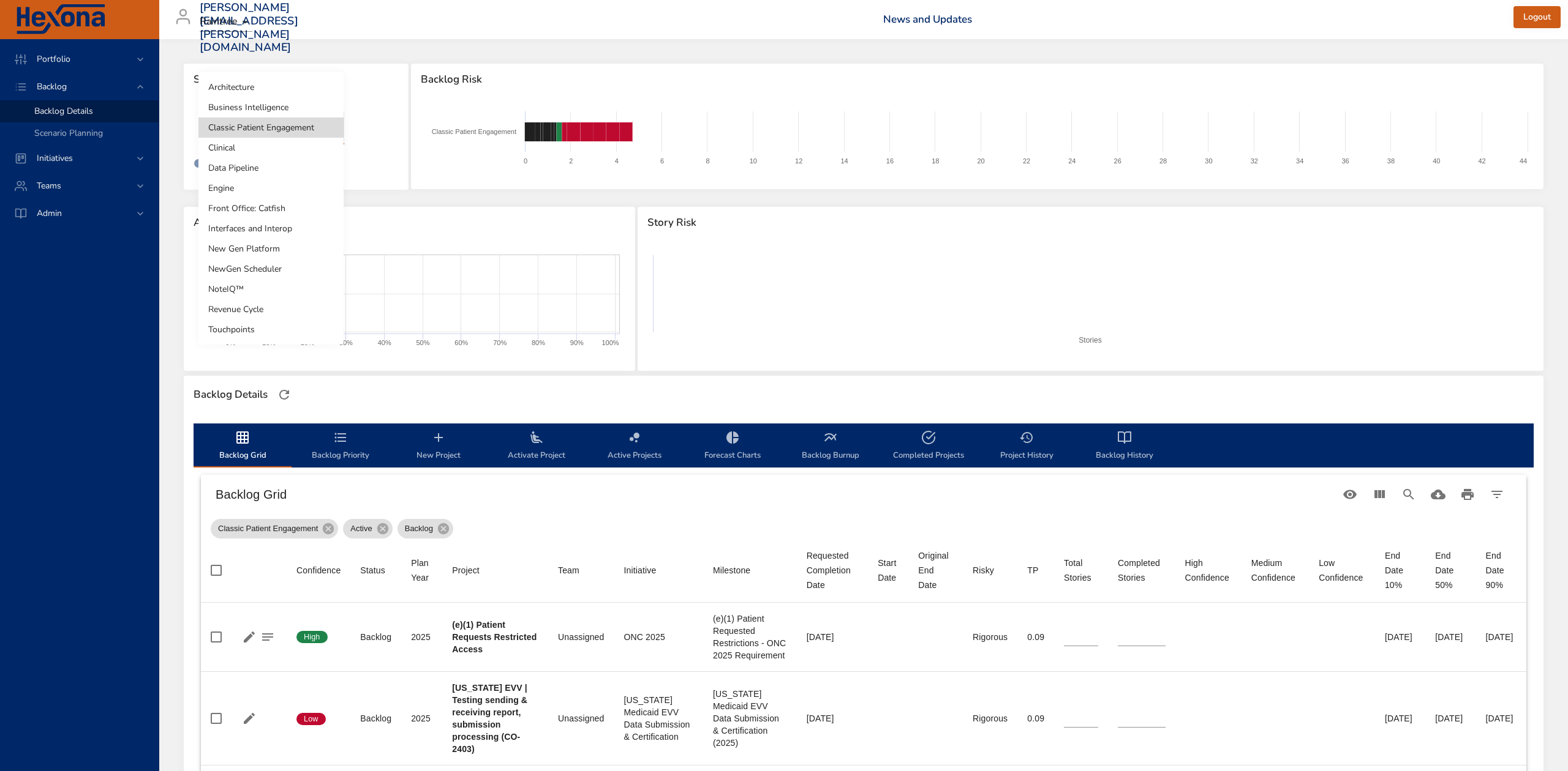
click at [295, 107] on li "Business Intelligence" at bounding box center [270, 107] width 145 height 20
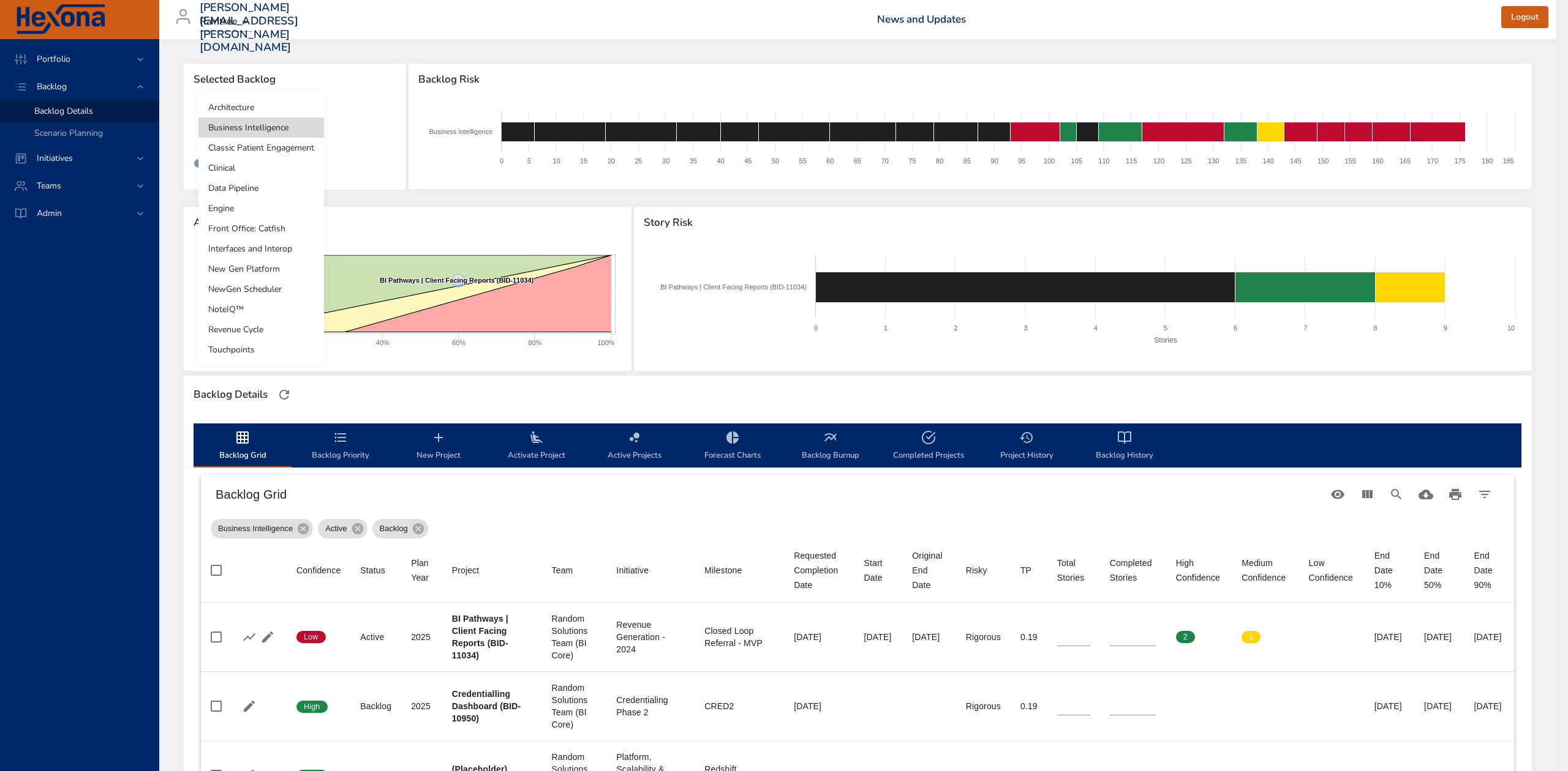
click at [299, 130] on body "Portfolio Backlog Backlog Details Scenario Planning Initiatives Teams Admin ste…" at bounding box center [784, 386] width 1568 height 771
click at [379, 104] on div at bounding box center [784, 386] width 1568 height 771
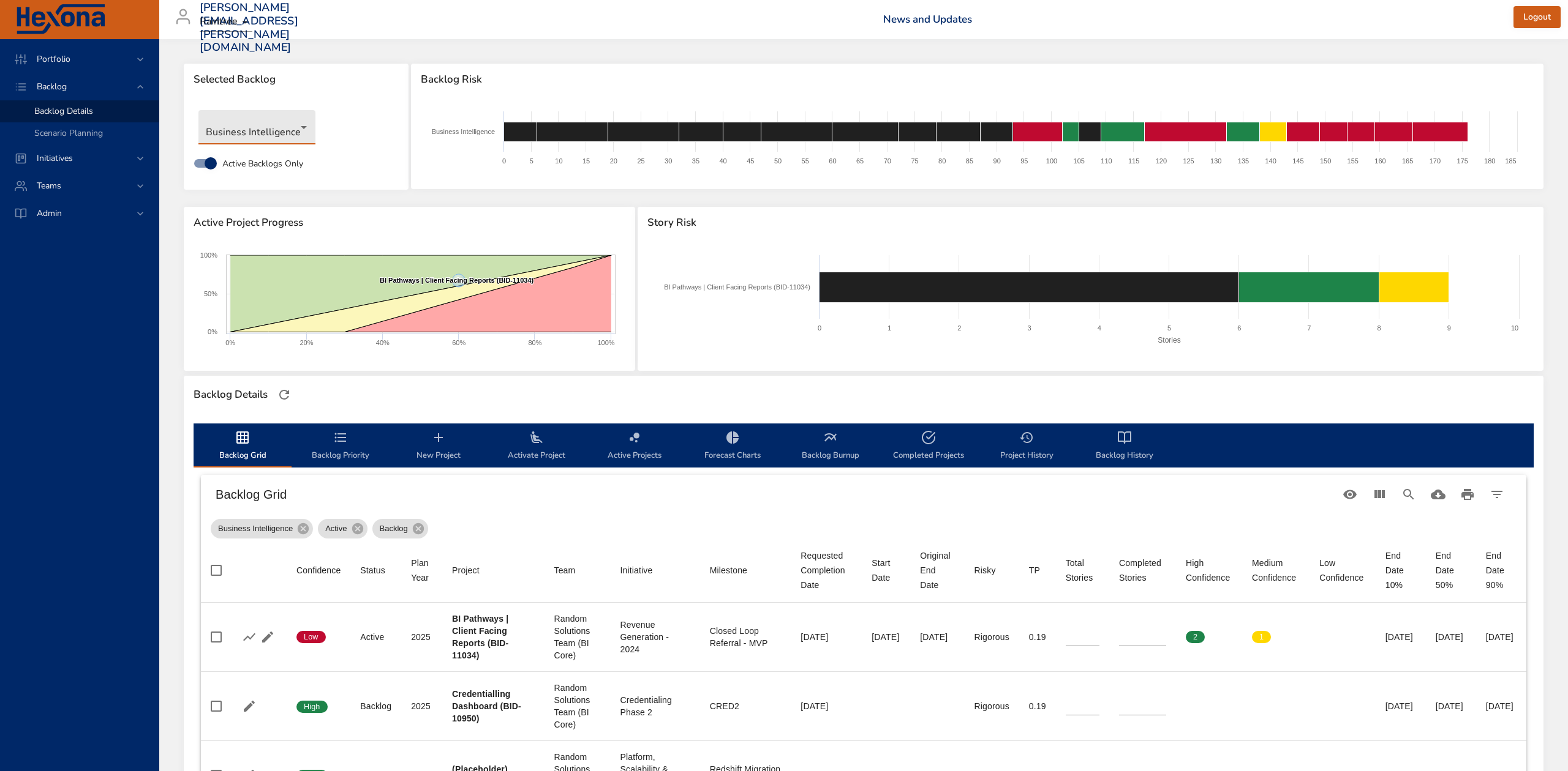
click at [263, 136] on body "Portfolio Backlog Backlog Details Scenario Planning Initiatives Teams Admin ste…" at bounding box center [784, 386] width 1568 height 771
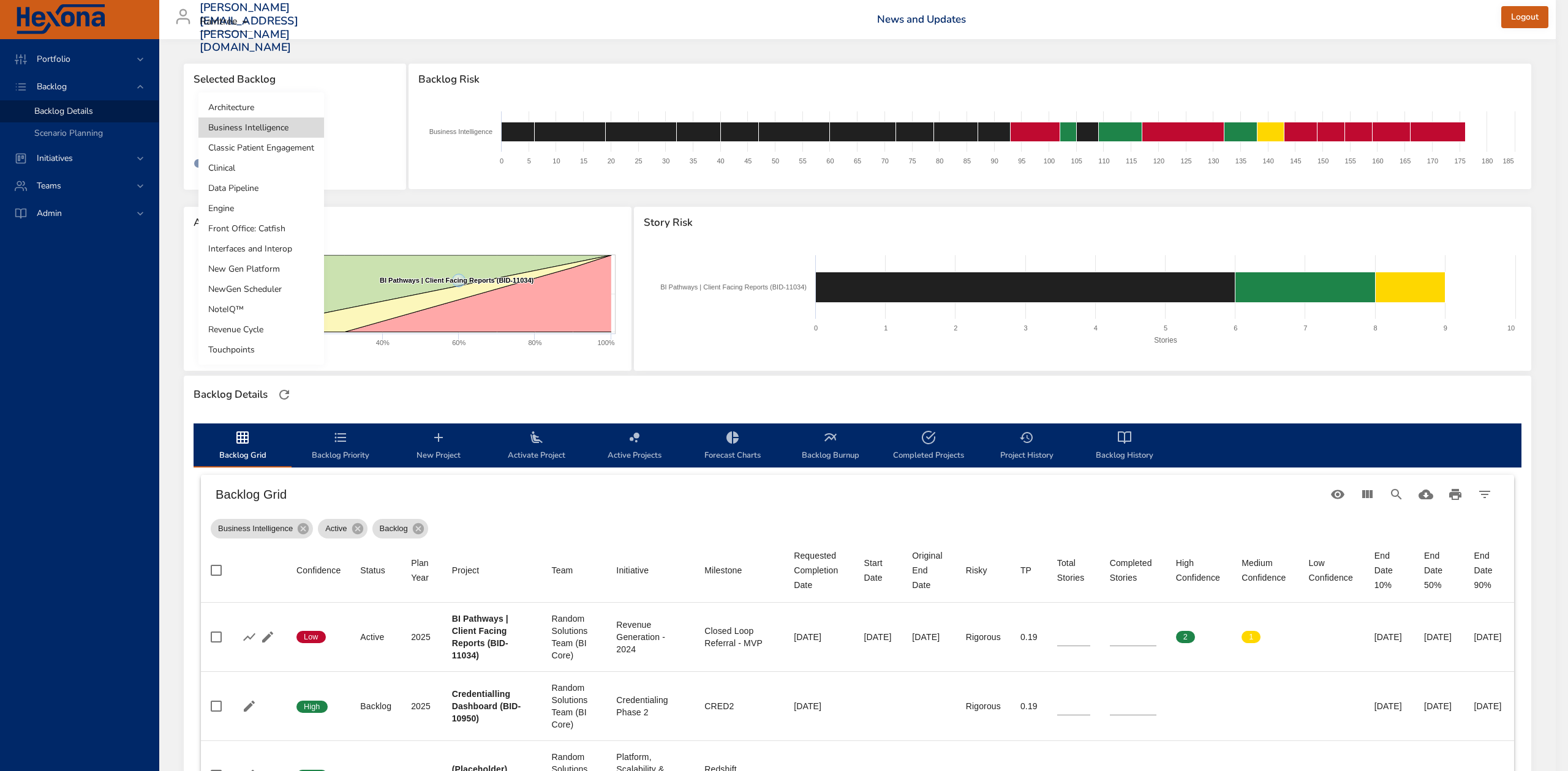
click at [262, 150] on li "Classic Patient Engagement" at bounding box center [261, 147] width 126 height 20
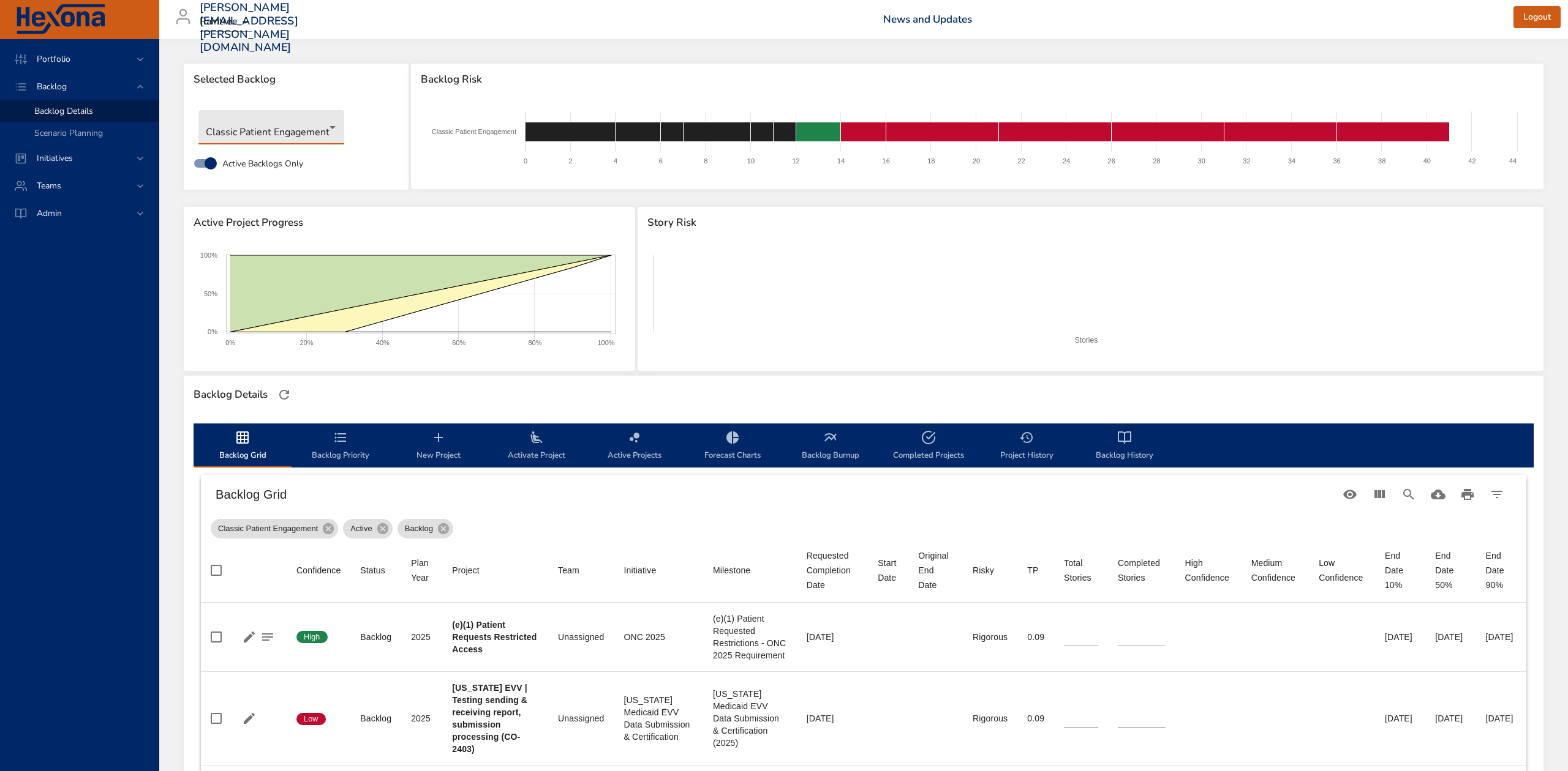
click at [328, 126] on body "Portfolio Backlog Backlog Details Scenario Planning Initiatives Teams Admin ste…" at bounding box center [784, 386] width 1568 height 771
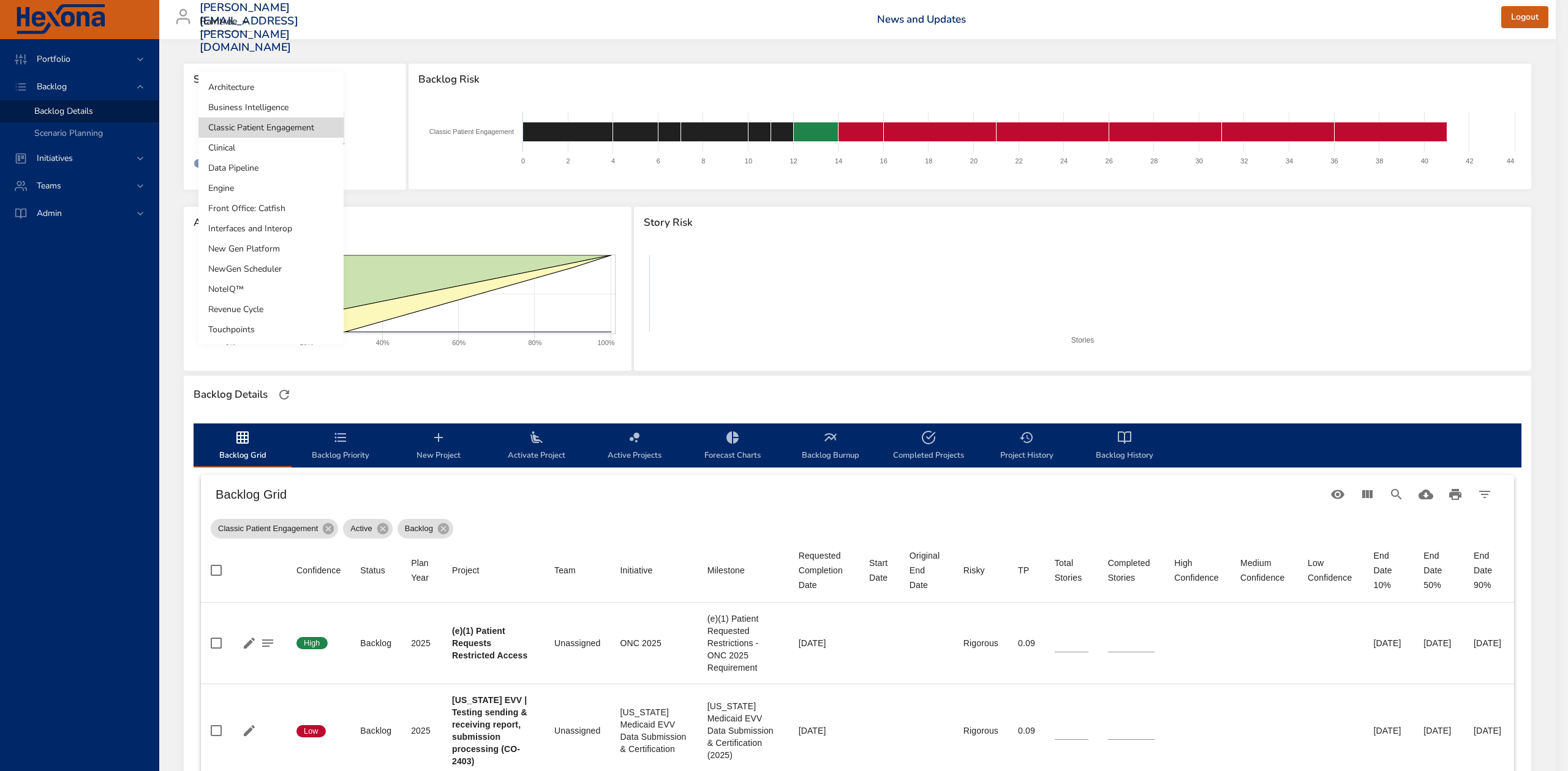
click at [313, 145] on li "Clinical" at bounding box center [270, 147] width 145 height 20
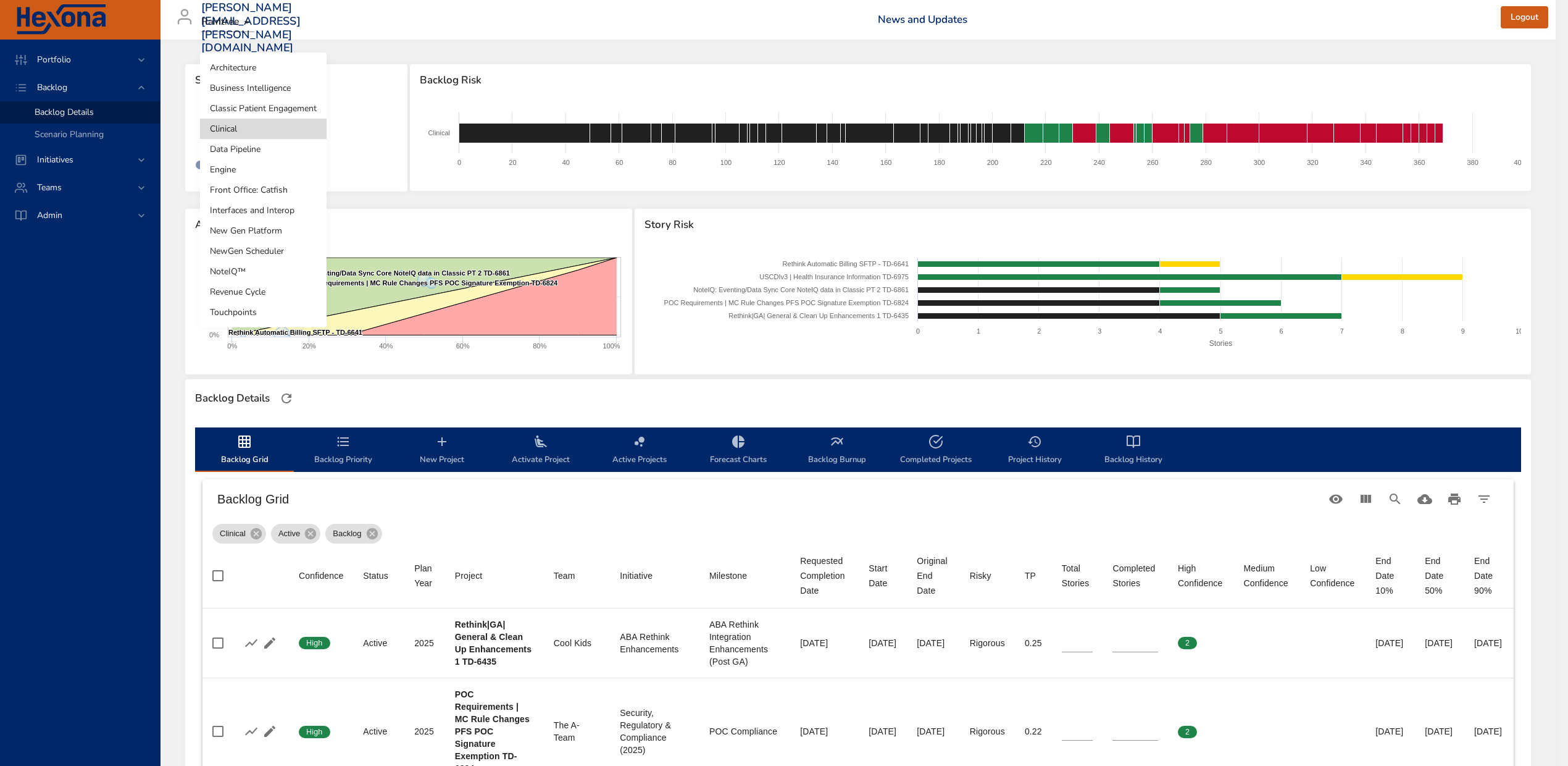
click at [285, 128] on body "Portfolio Backlog Backlog Details Scenario Planning Initiatives Teams Admin ste…" at bounding box center [784, 383] width 1568 height 766
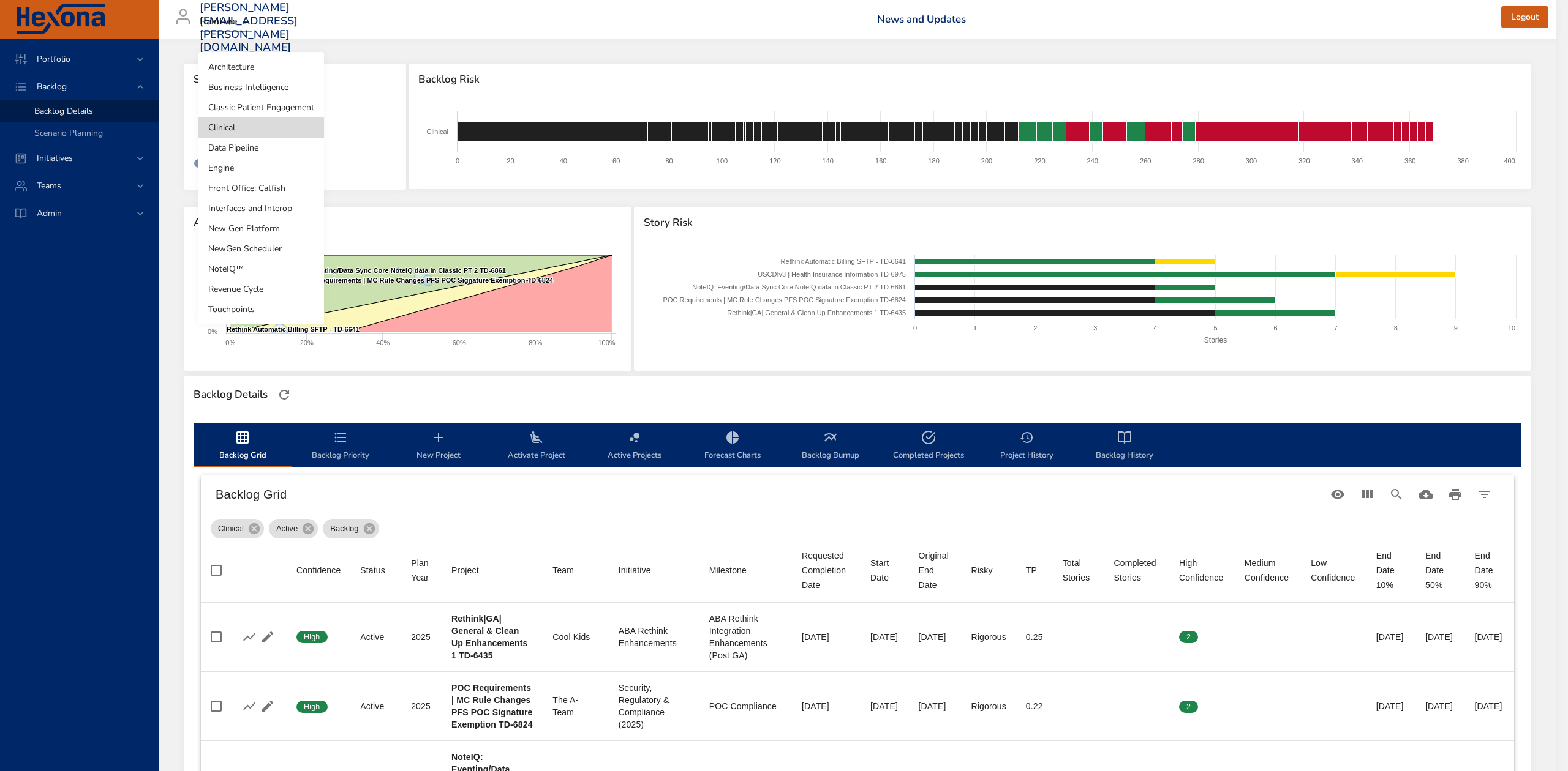
click at [270, 145] on li "Data Pipeline" at bounding box center [261, 147] width 126 height 20
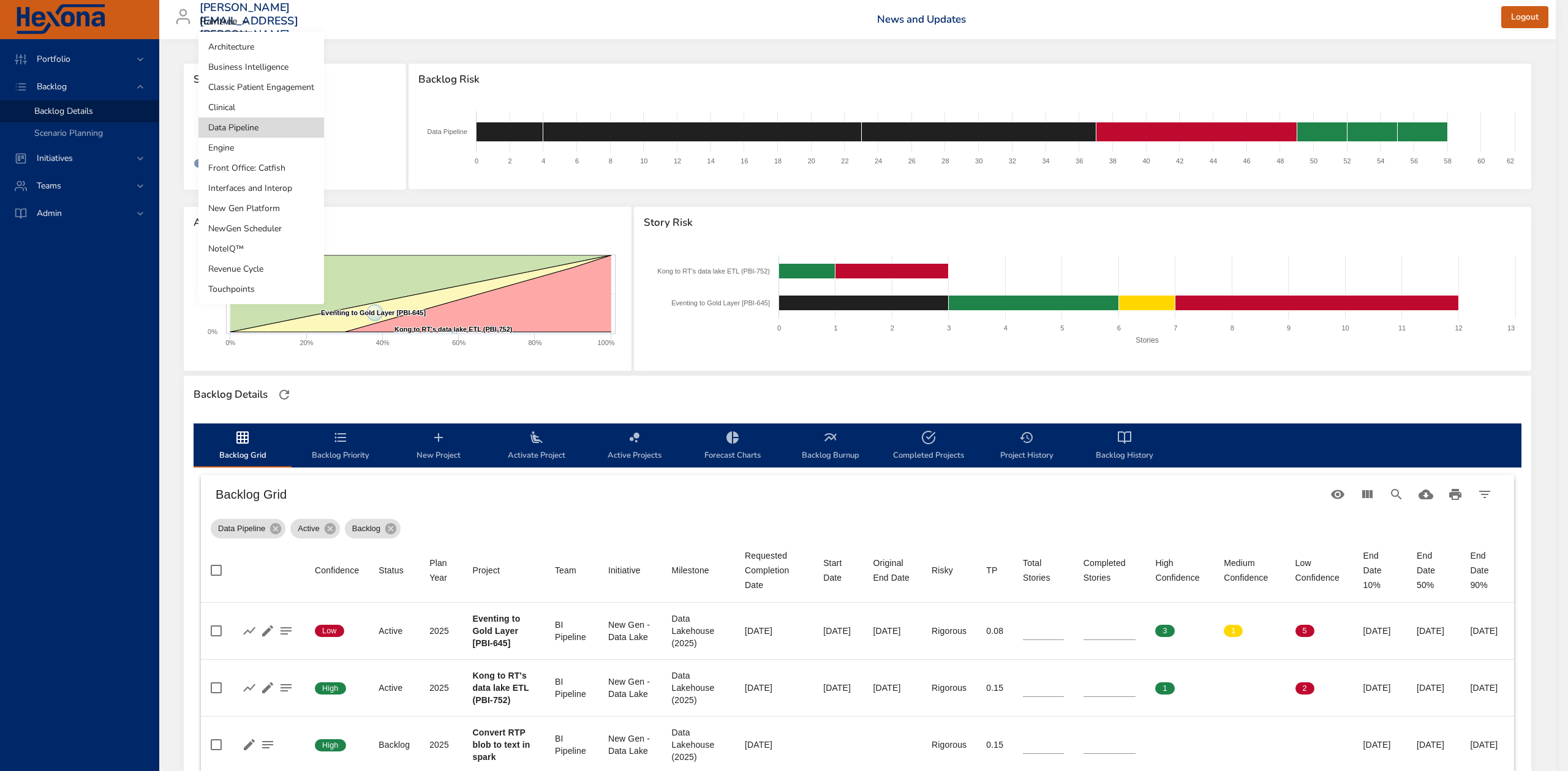
click at [258, 123] on body "Portfolio Backlog Backlog Details Scenario Planning Initiatives Teams Admin ste…" at bounding box center [784, 386] width 1568 height 771
click at [287, 190] on li "Interfaces and Interop" at bounding box center [261, 188] width 126 height 20
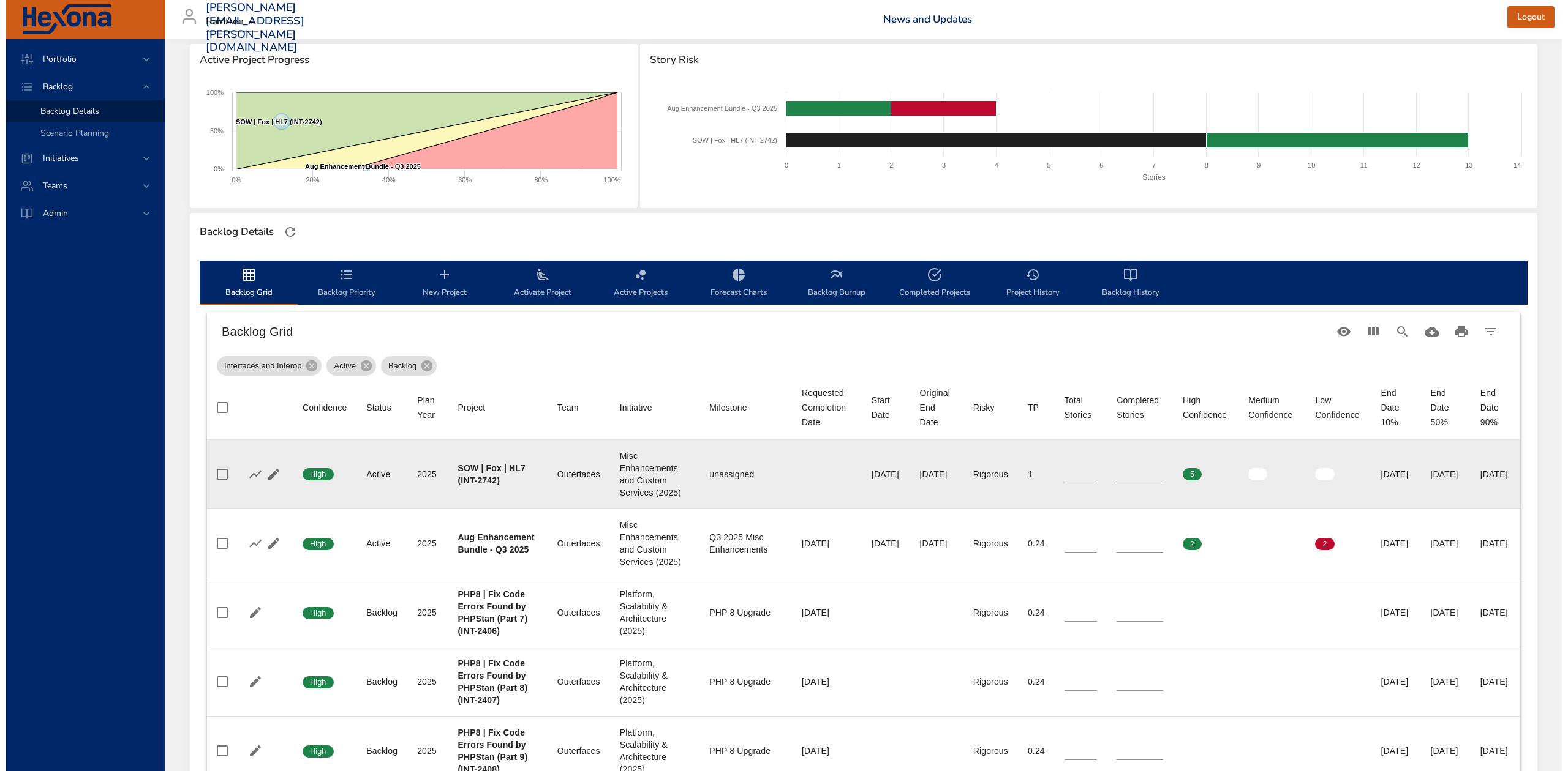
scroll to position [81, 0]
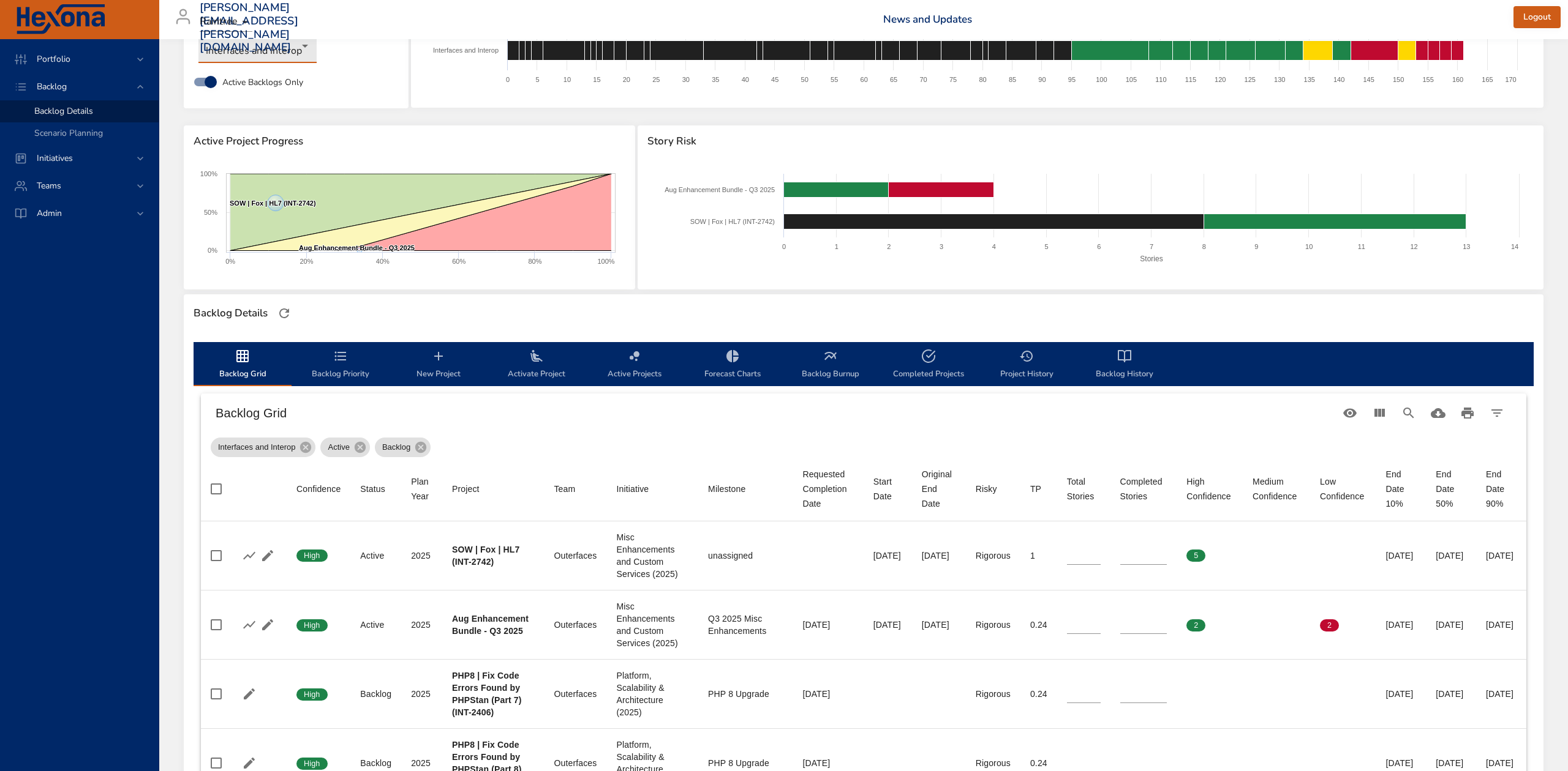
click at [294, 50] on body "Portfolio Backlog Backlog Details Scenario Planning Initiatives Teams Admin ste…" at bounding box center [784, 304] width 1568 height 771
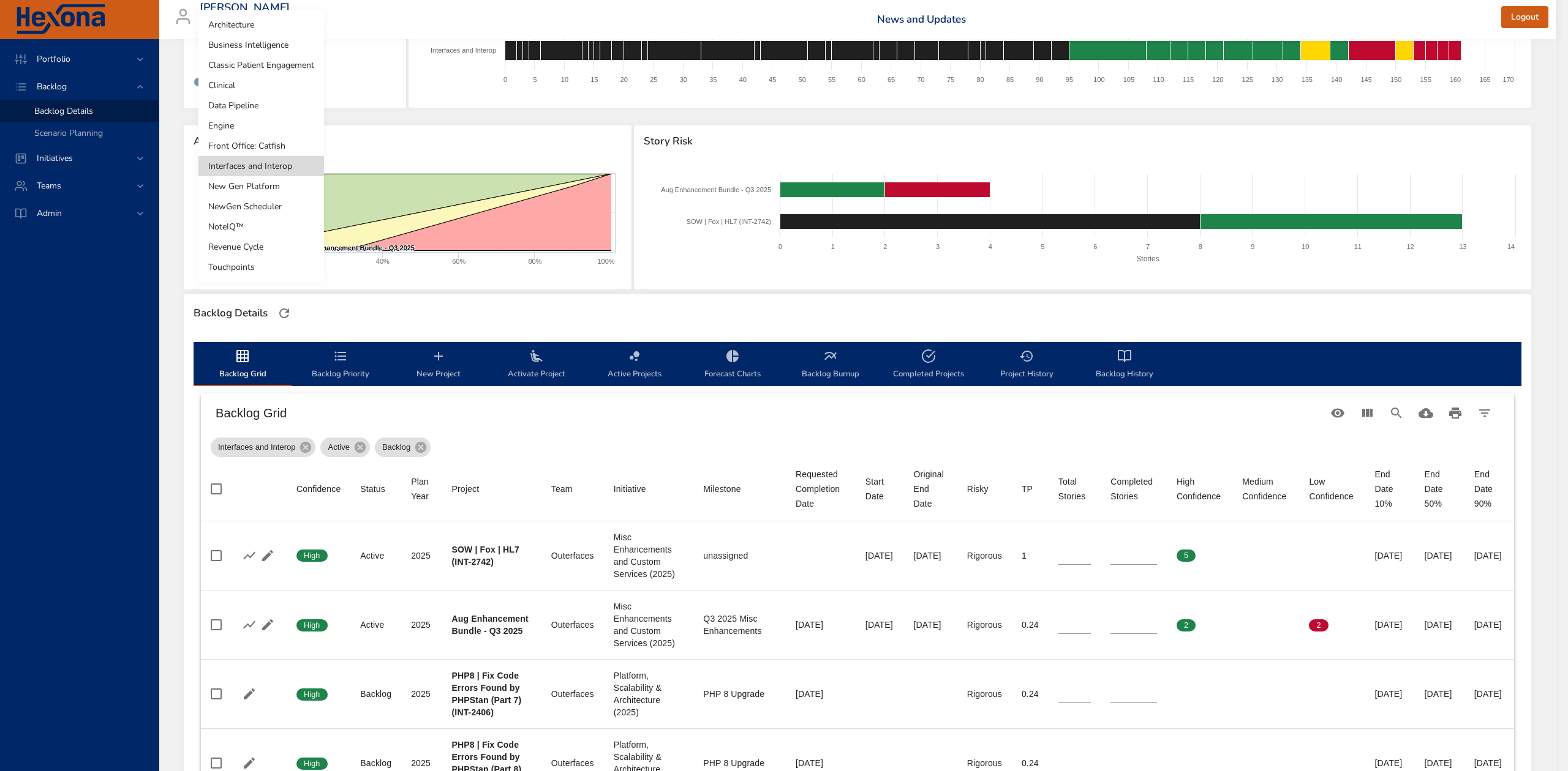
click at [282, 247] on li "Revenue Cycle" at bounding box center [261, 246] width 126 height 20
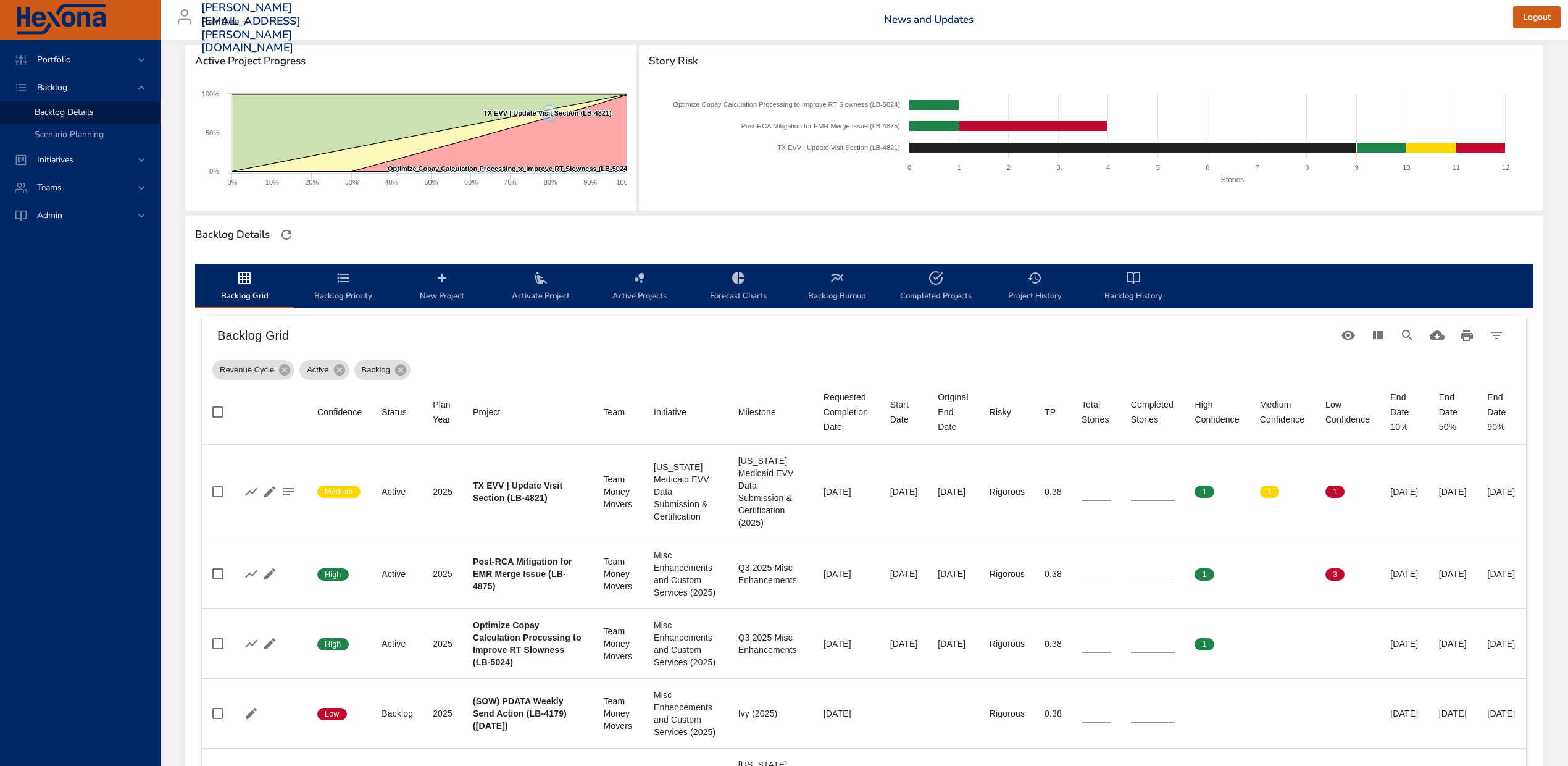
scroll to position [0, 0]
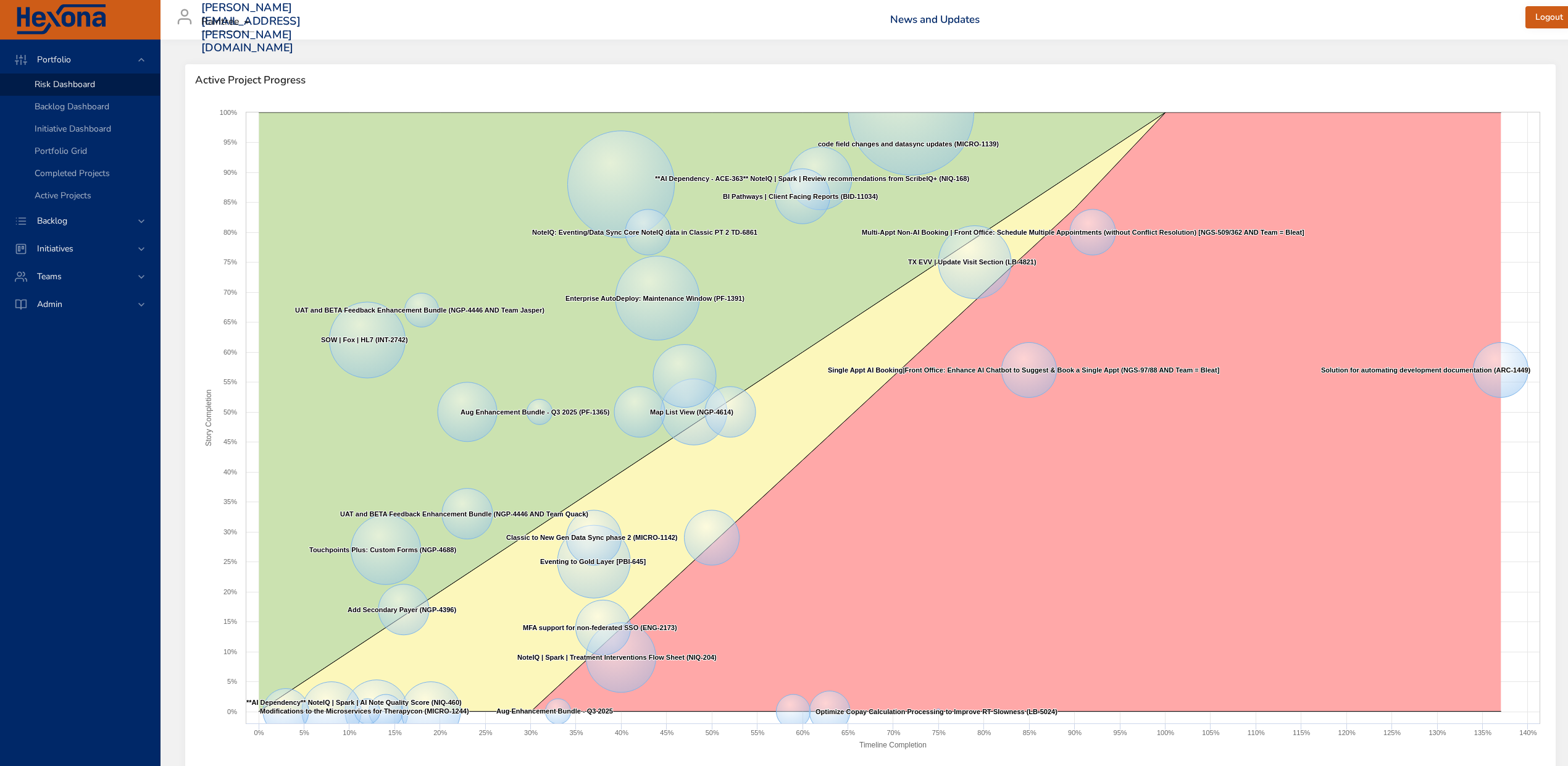
click at [1334, 89] on div "Active Project Progress" at bounding box center [870, 80] width 1370 height 32
click at [1310, 77] on span "Active Project Progress" at bounding box center [870, 80] width 1351 height 12
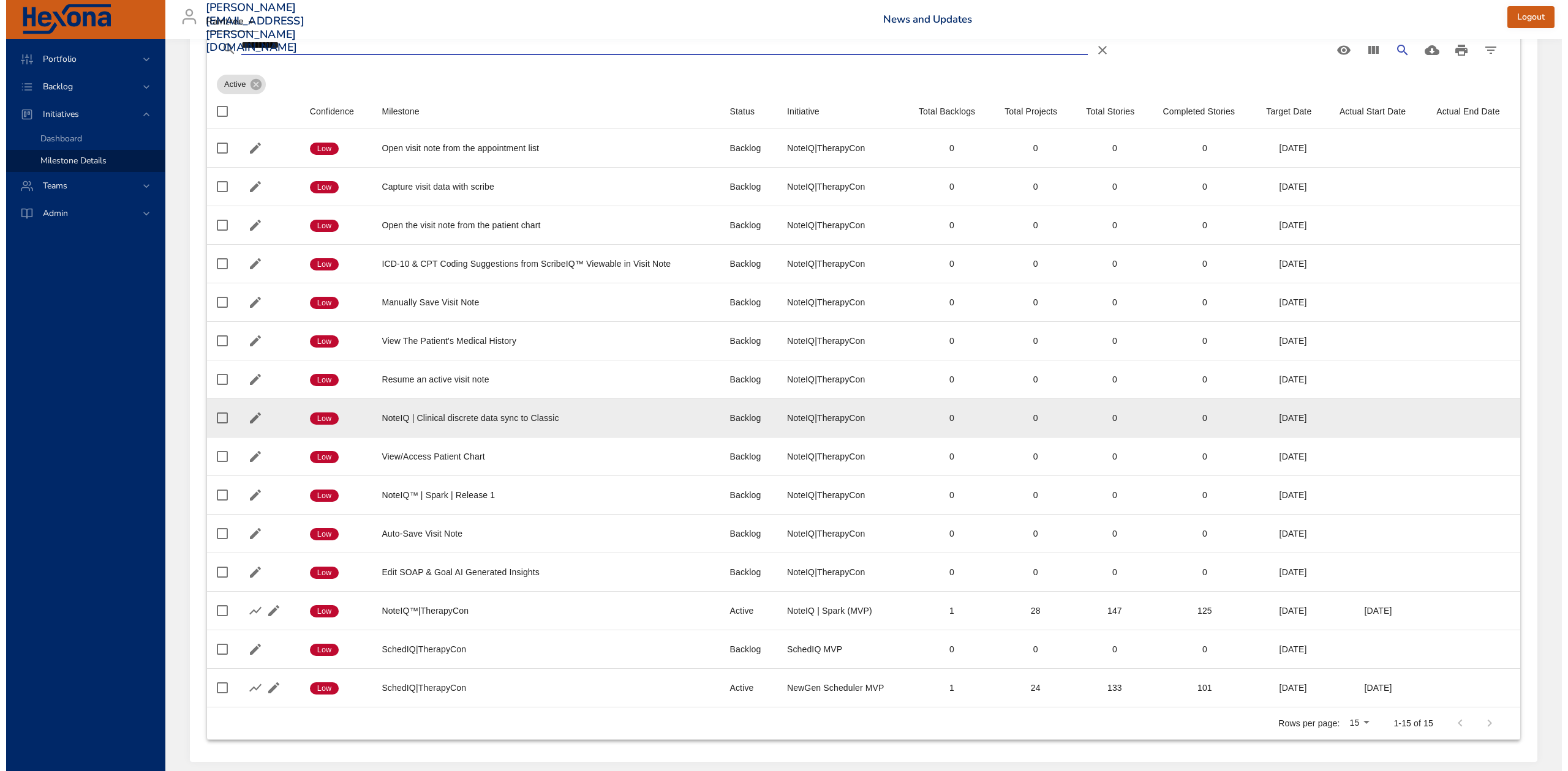
scroll to position [152, 0]
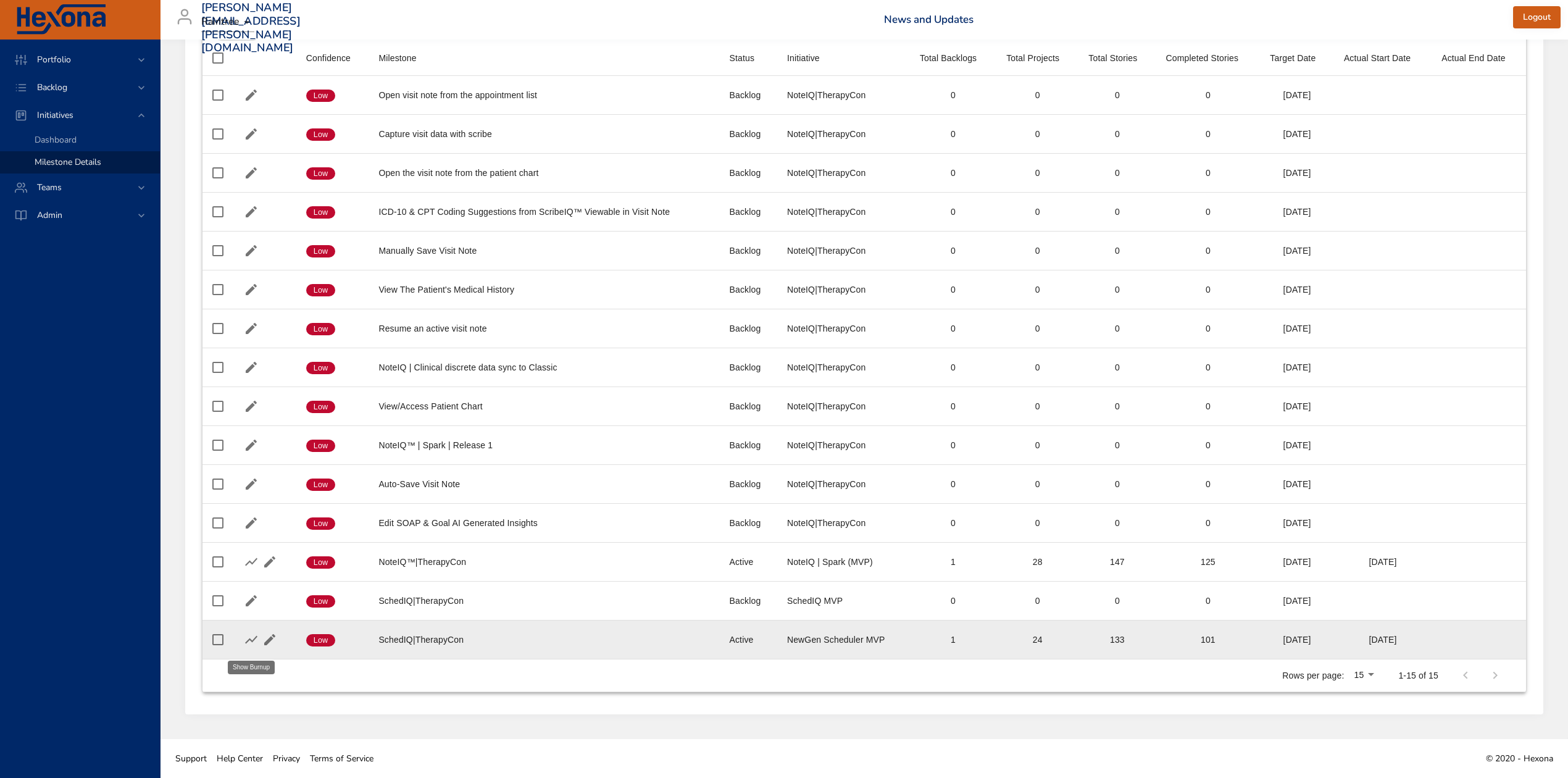
click at [248, 641] on icon "button" at bounding box center [251, 640] width 15 height 15
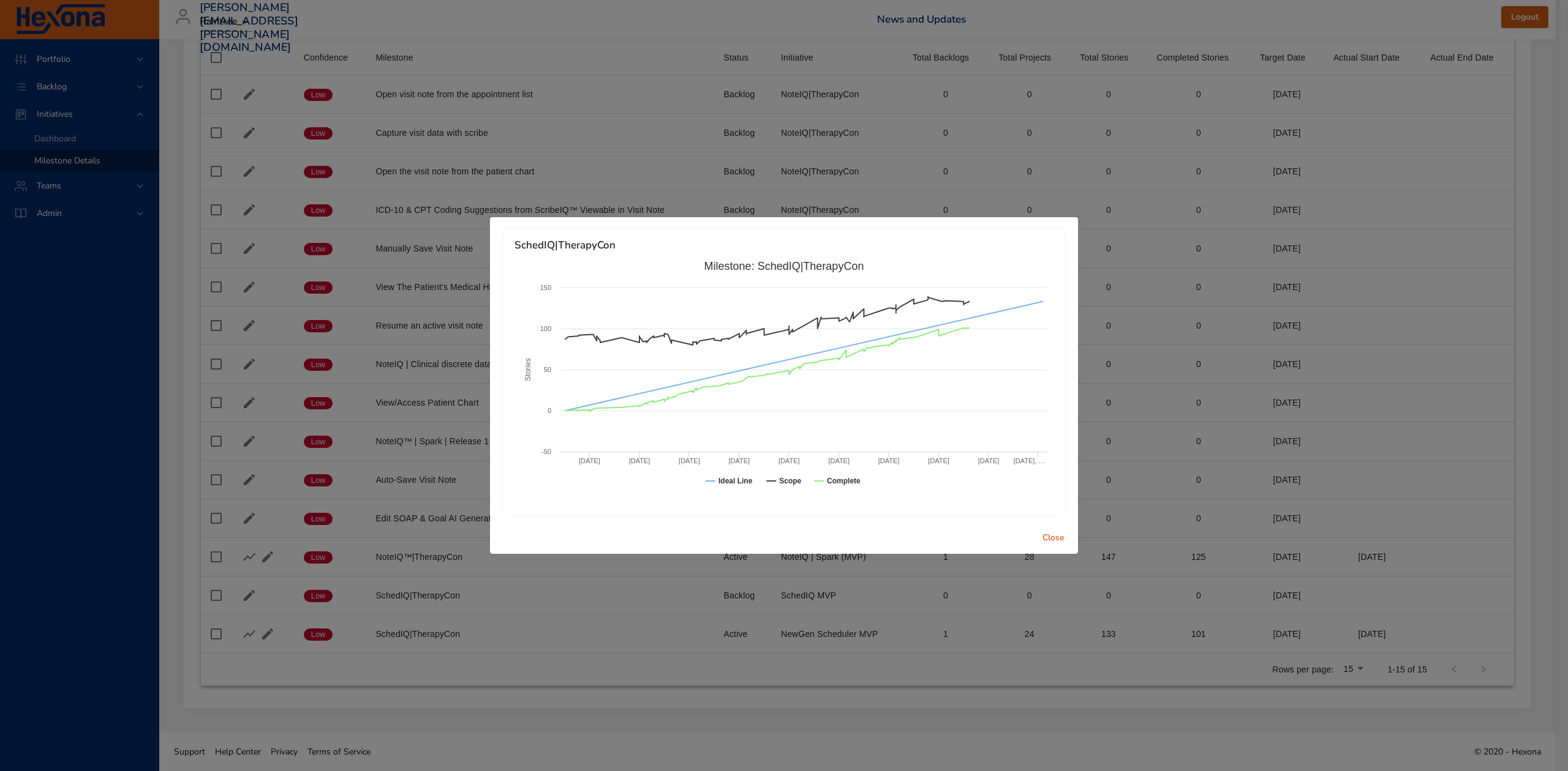
click at [1052, 537] on span "Close" at bounding box center [1054, 539] width 30 height 15
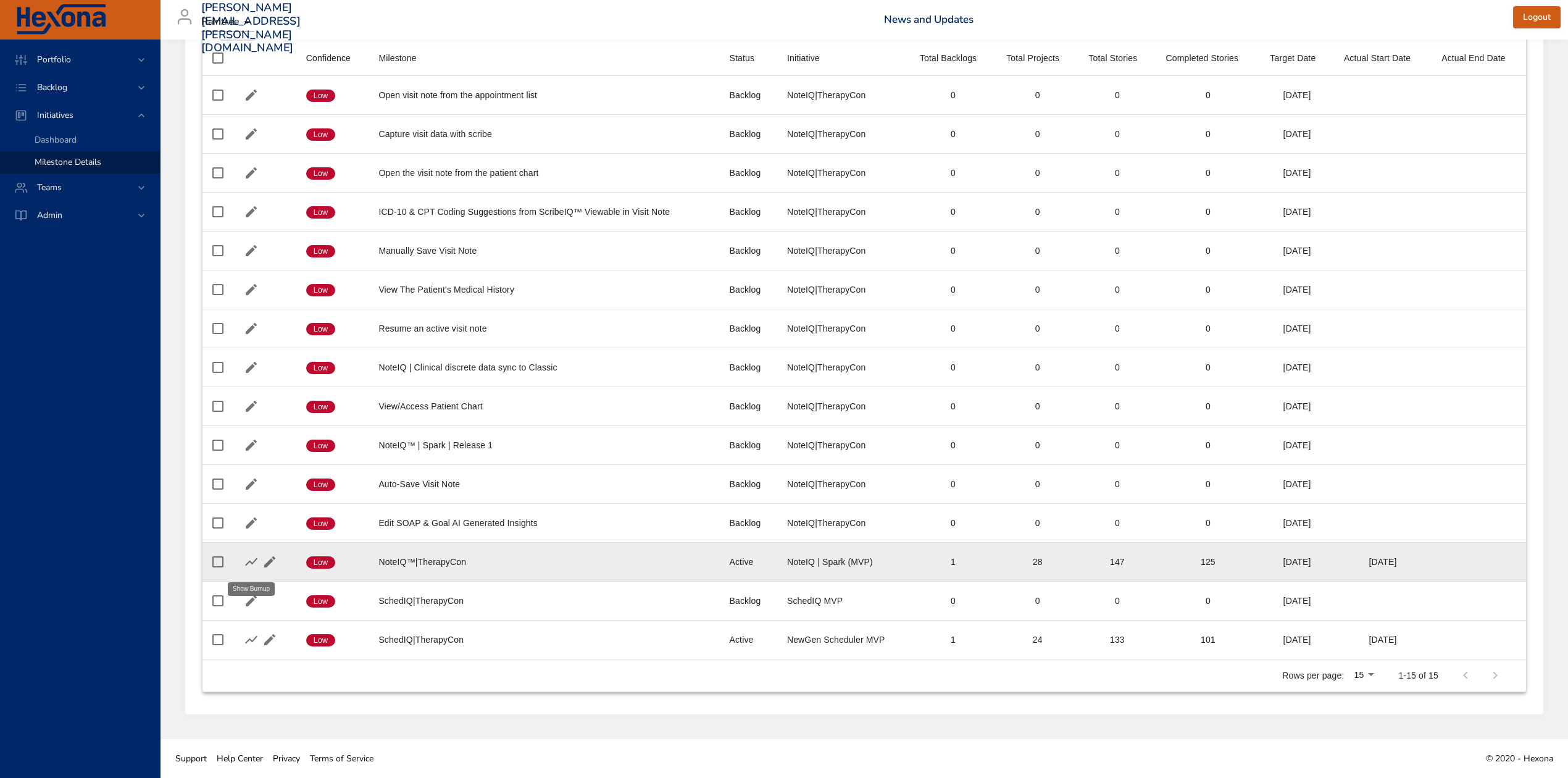
click at [245, 564] on icon "button" at bounding box center [251, 562] width 15 height 15
